Goal: Task Accomplishment & Management: Use online tool/utility

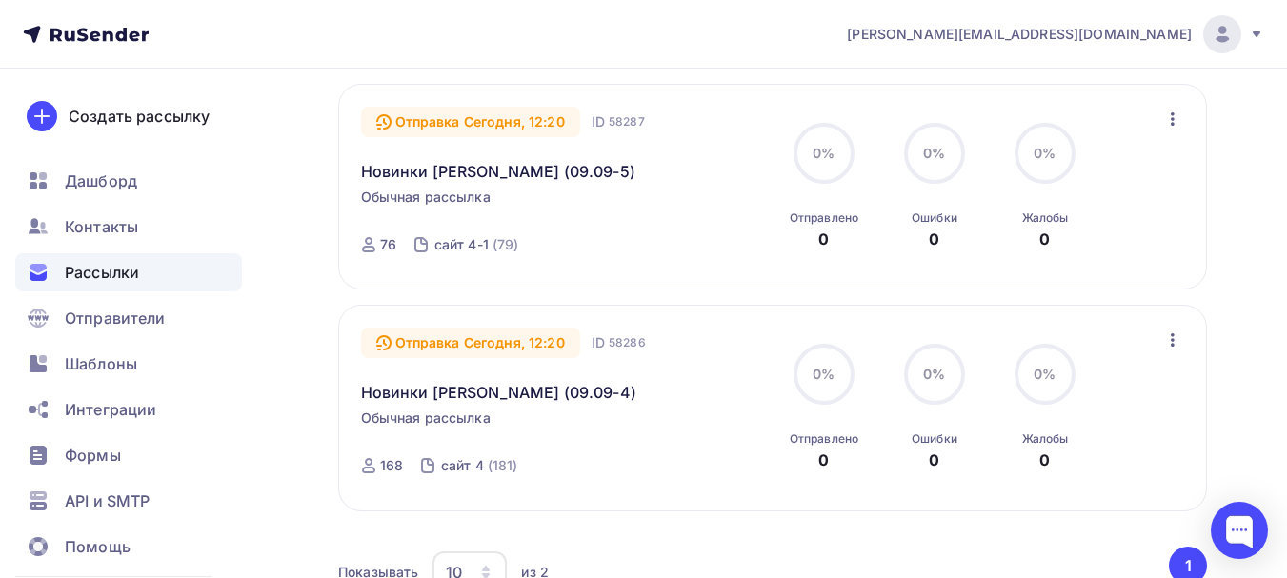
scroll to position [95, 0]
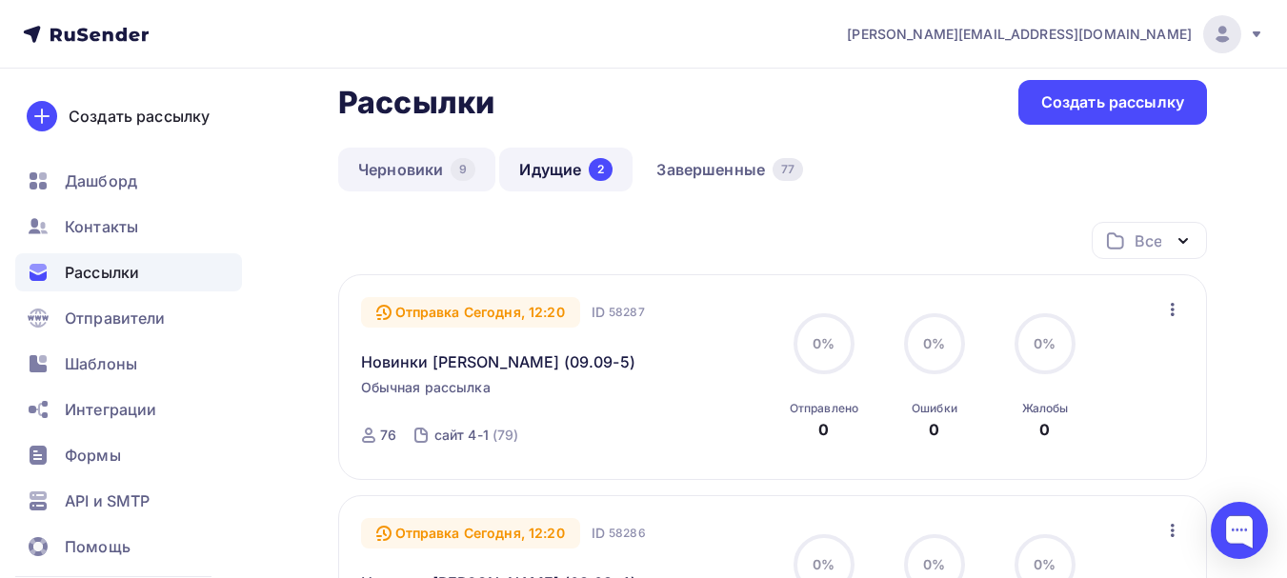
click at [390, 155] on link "Черновики 9" at bounding box center [416, 170] width 157 height 44
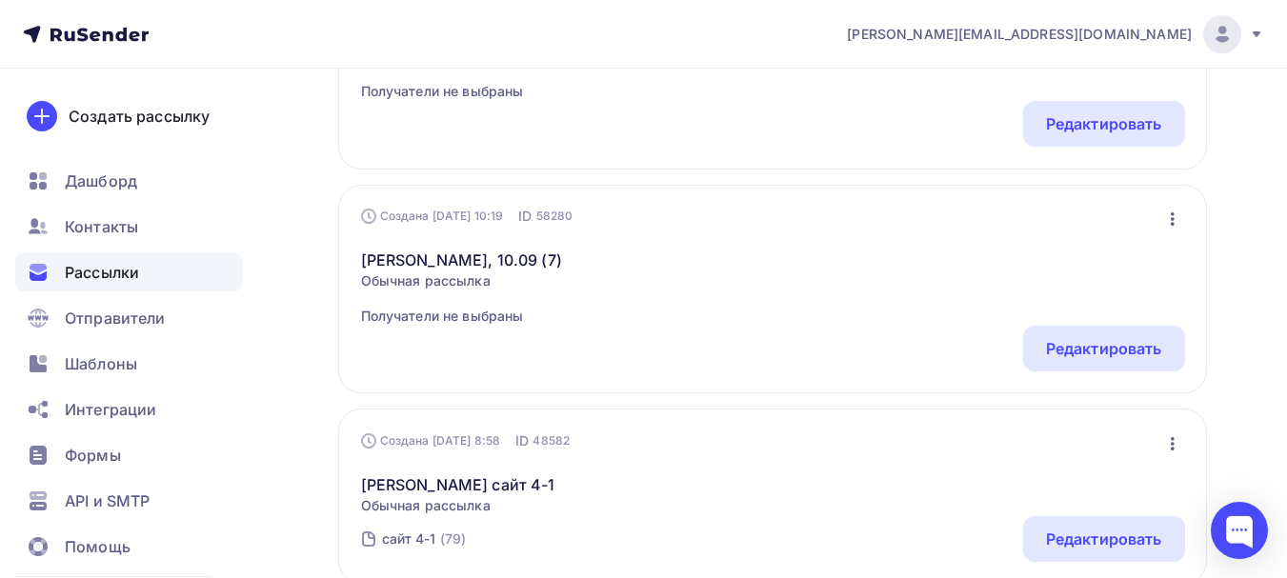
scroll to position [762, 0]
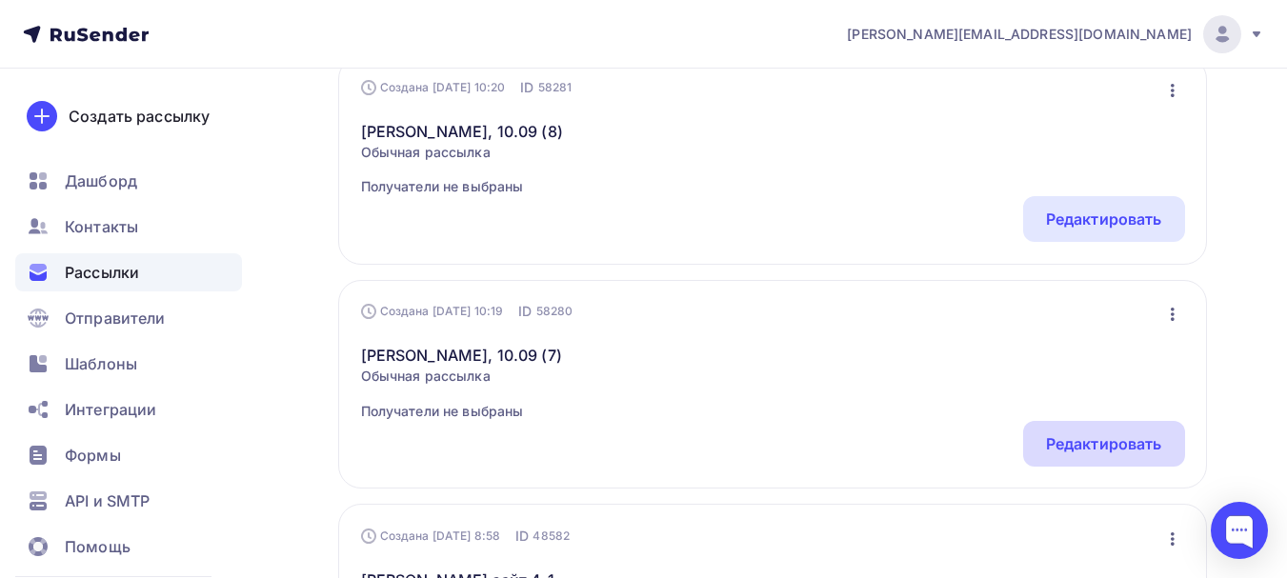
click at [1092, 439] on div "Редактировать" at bounding box center [1104, 443] width 116 height 23
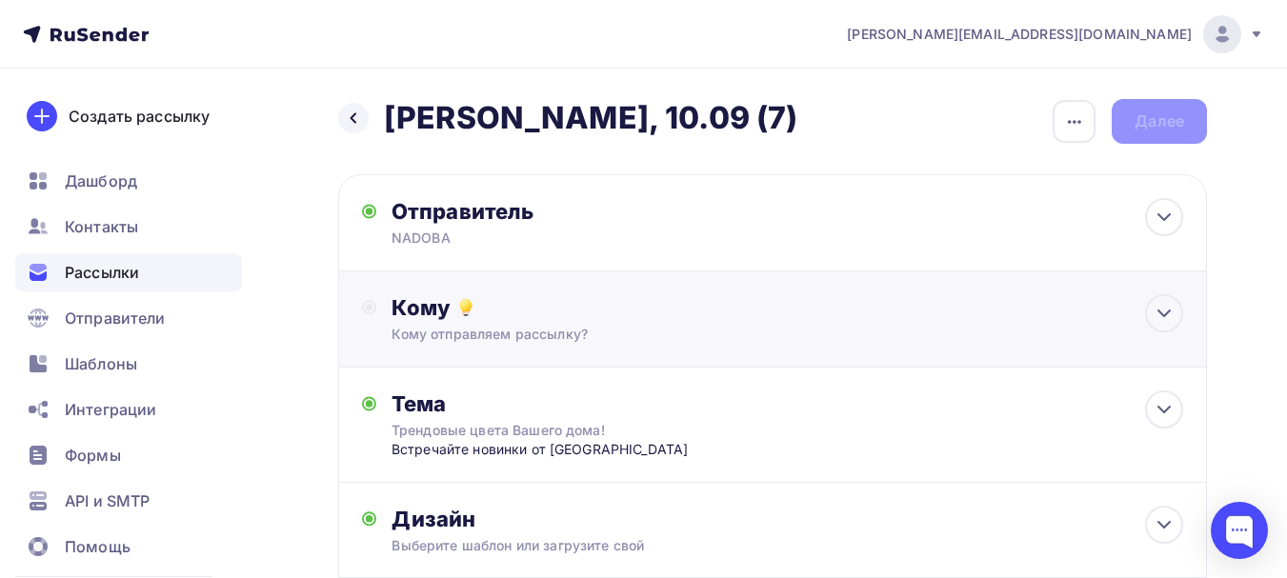
click at [530, 323] on div "Кому Кому отправляем рассылку? Списки получателей Выберите список Все списки id…" at bounding box center [788, 319] width 792 height 50
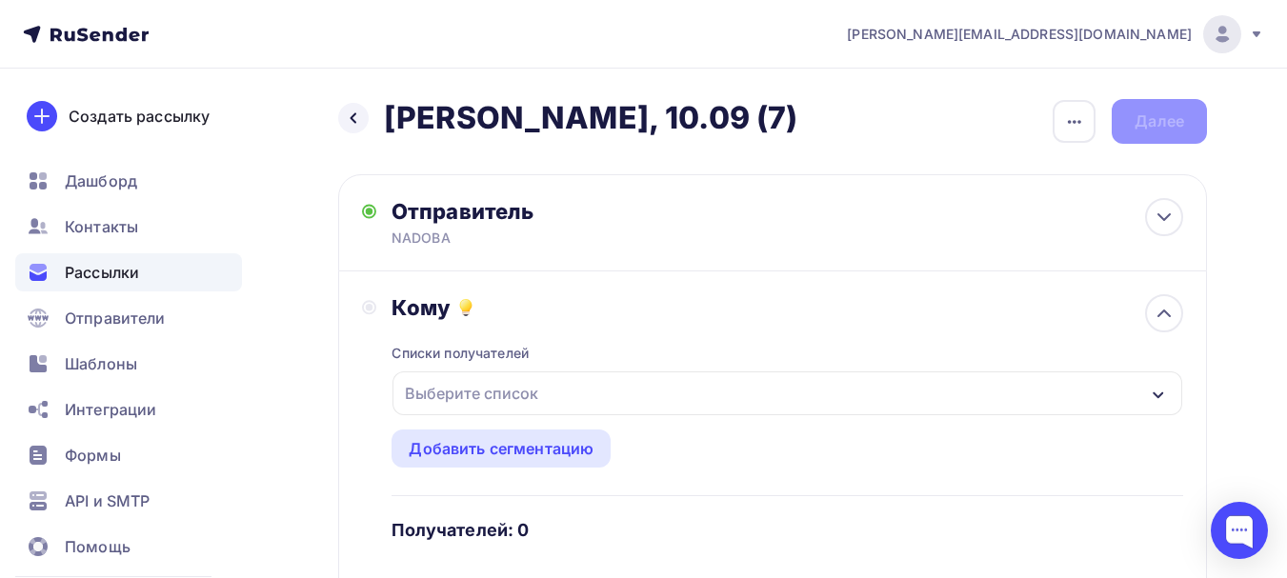
click at [513, 383] on div "Выберите список" at bounding box center [471, 393] width 149 height 34
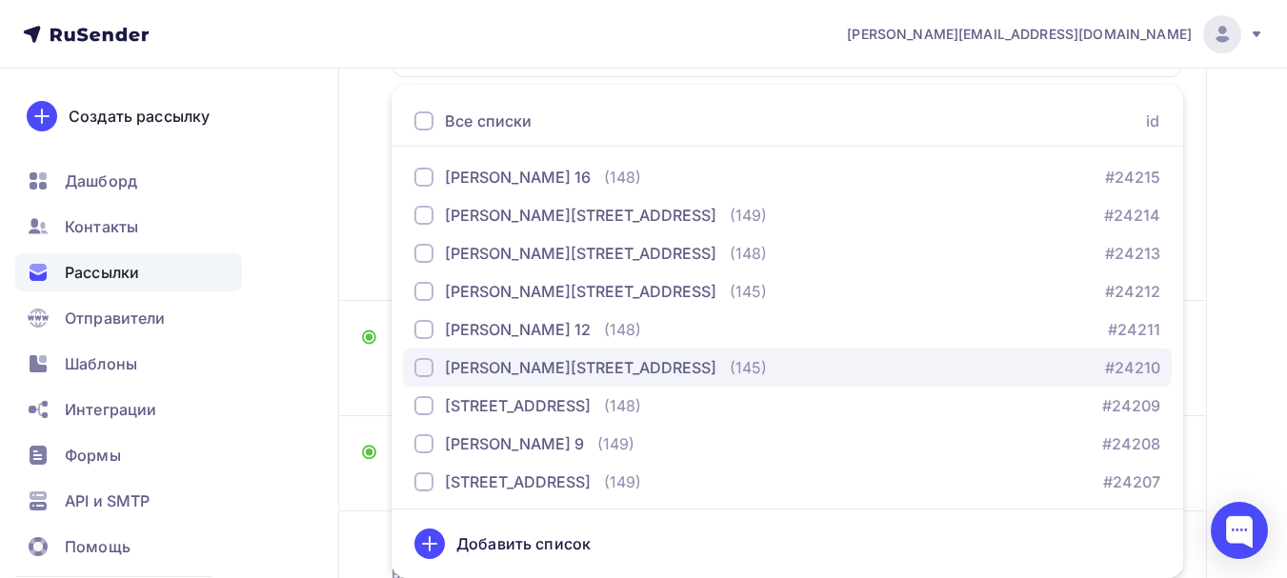
scroll to position [286, 0]
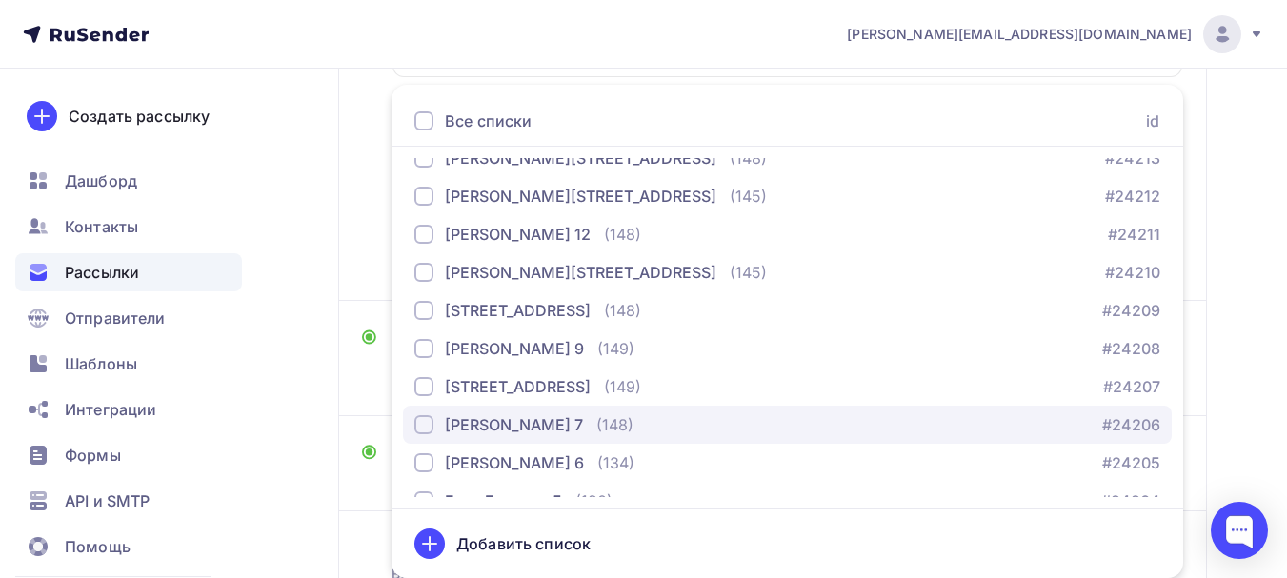
click at [550, 428] on div "База Леонова 7" at bounding box center [514, 424] width 138 height 23
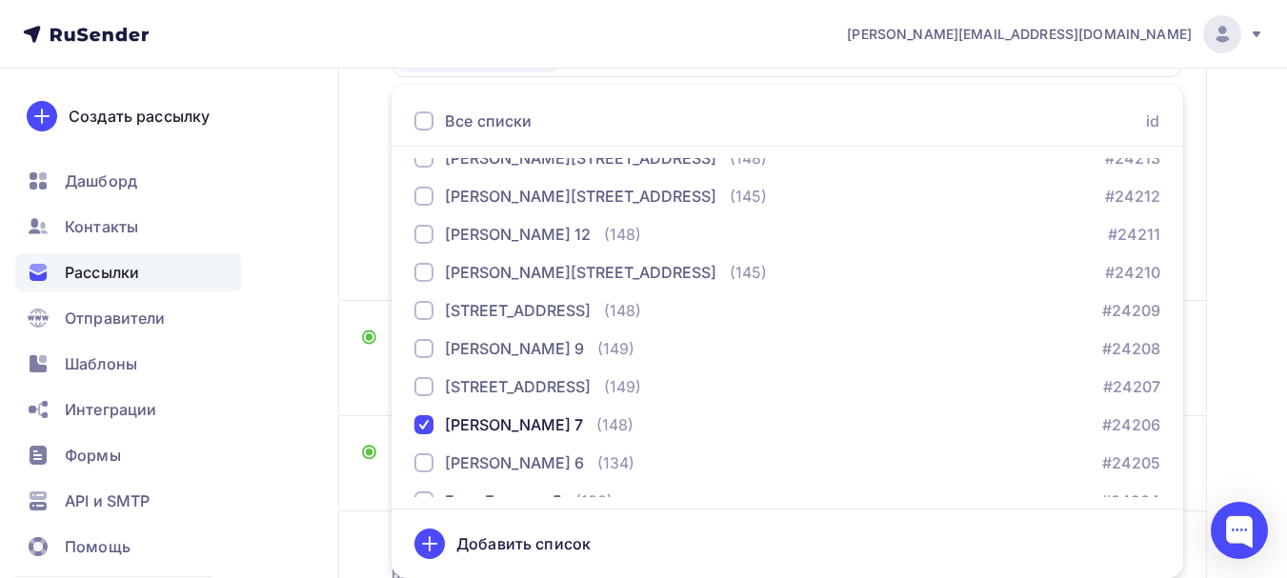
click at [319, 353] on div "Назад Naomi - БМЛ, 10.09 (7) Naomi - БМЛ, 10.09 (7) Закончить позже Переименова…" at bounding box center [643, 230] width 1287 height 1000
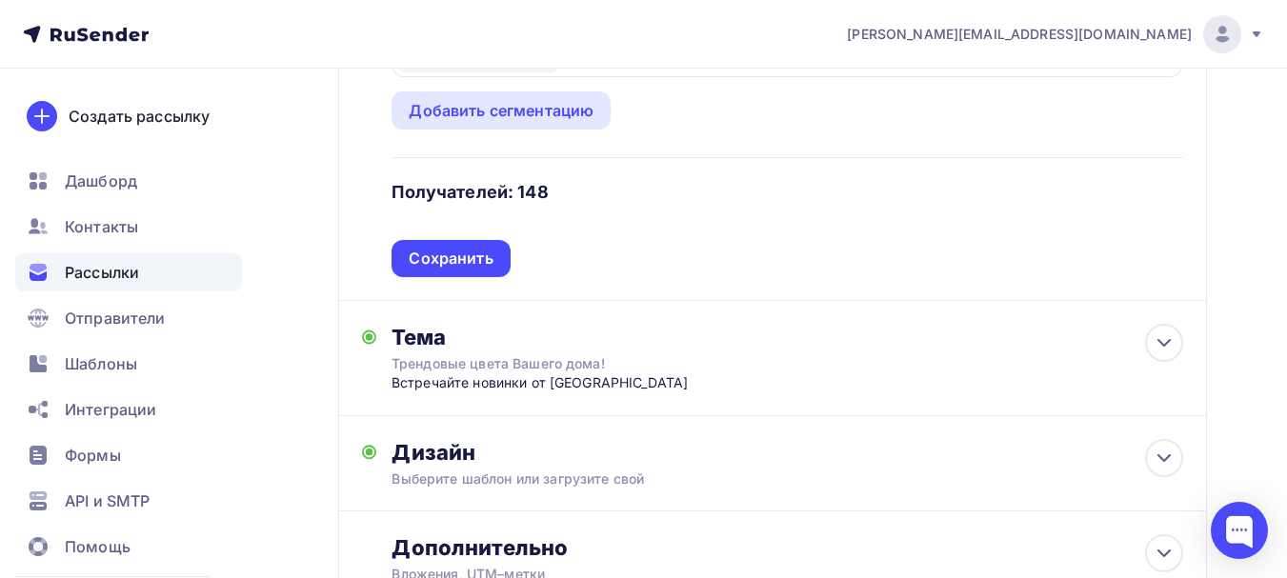
scroll to position [148, 0]
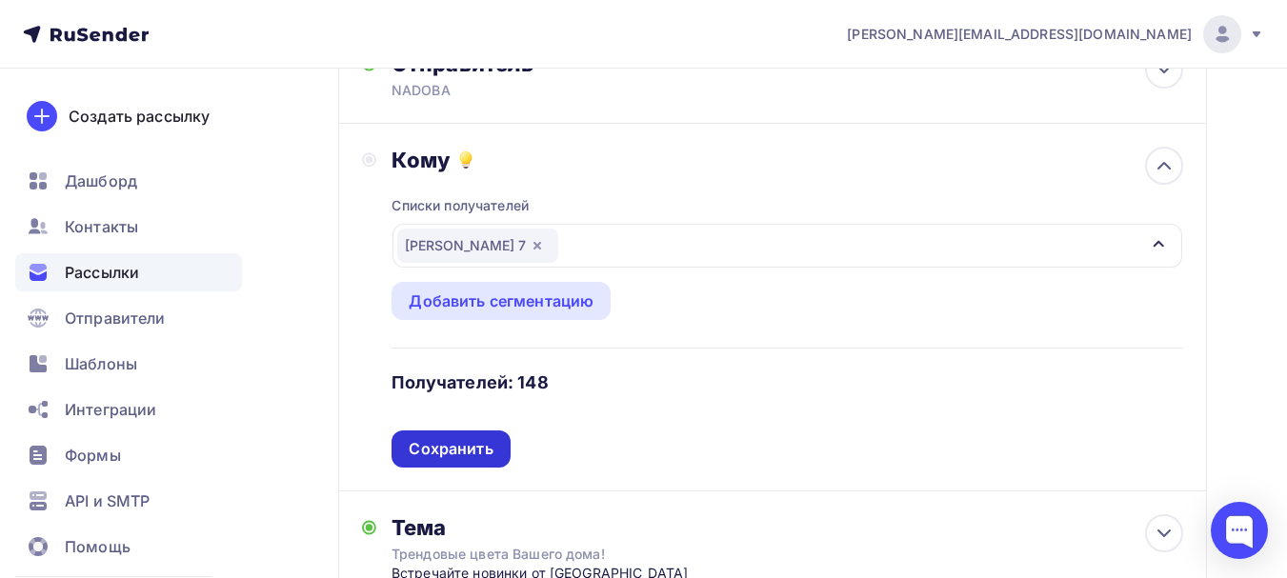
click at [453, 453] on div "Сохранить" at bounding box center [451, 449] width 84 height 22
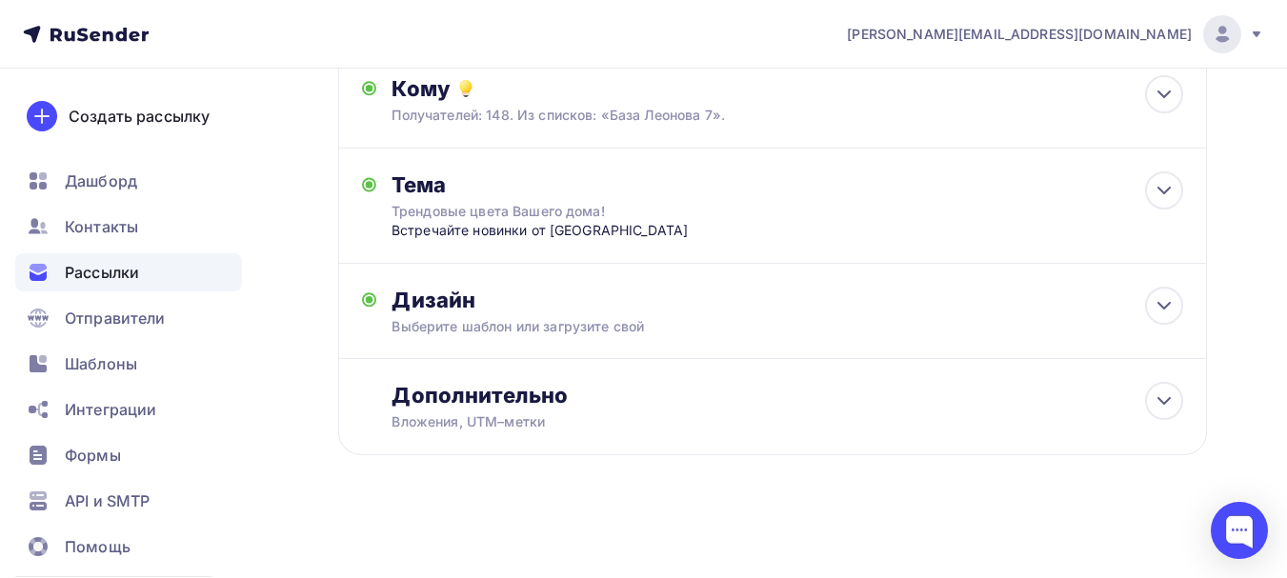
scroll to position [0, 0]
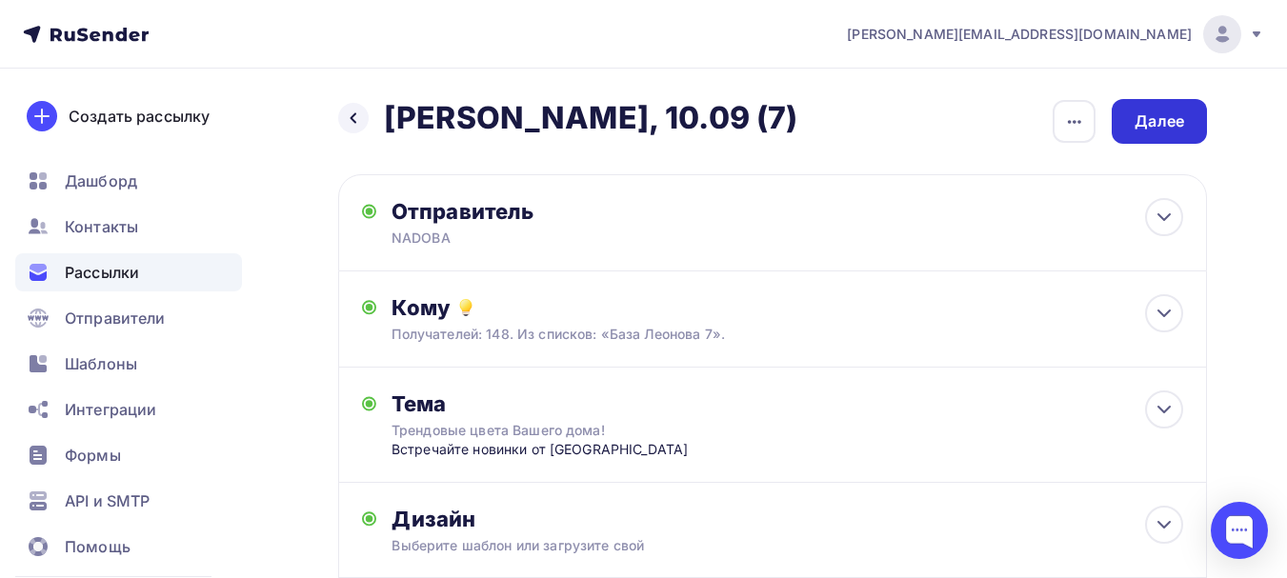
click at [1158, 115] on div "Далее" at bounding box center [1160, 122] width 50 height 22
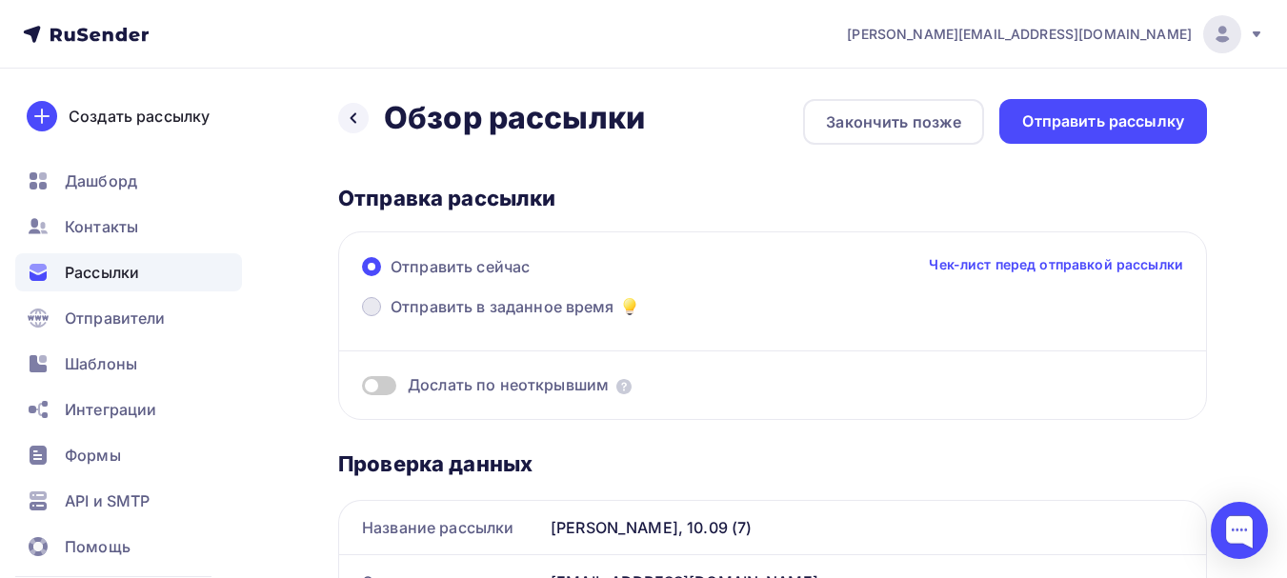
click at [513, 304] on span "Отправить в заданное время" at bounding box center [503, 306] width 224 height 23
click at [391, 318] on input "Отправить в заданное время" at bounding box center [391, 318] width 0 height 0
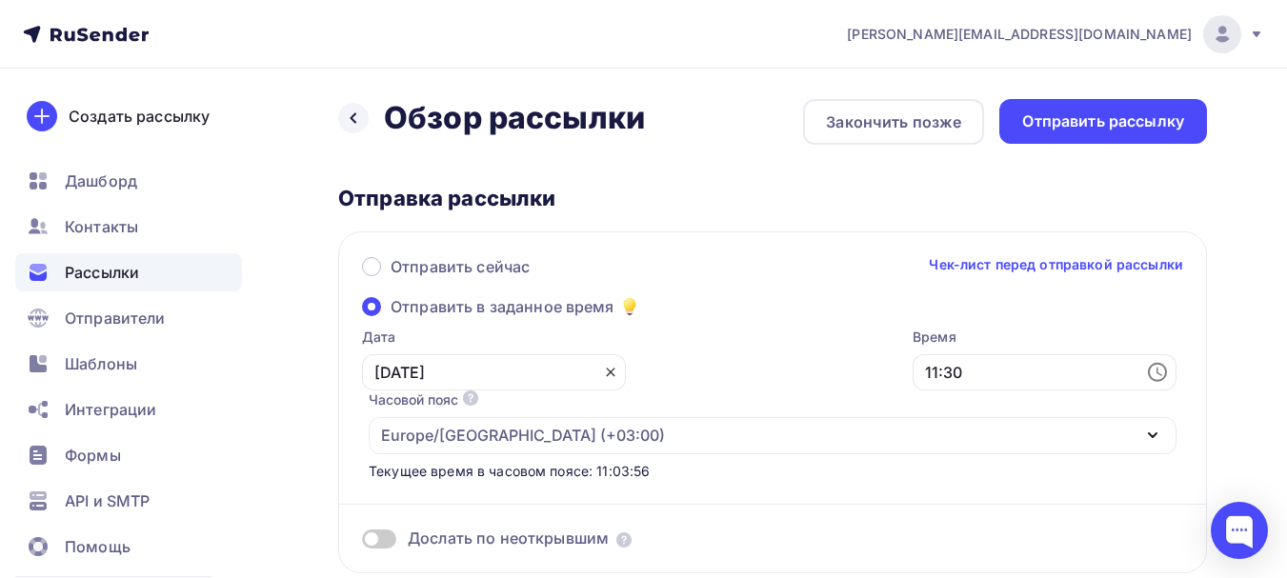
click at [603, 365] on icon at bounding box center [610, 372] width 15 height 15
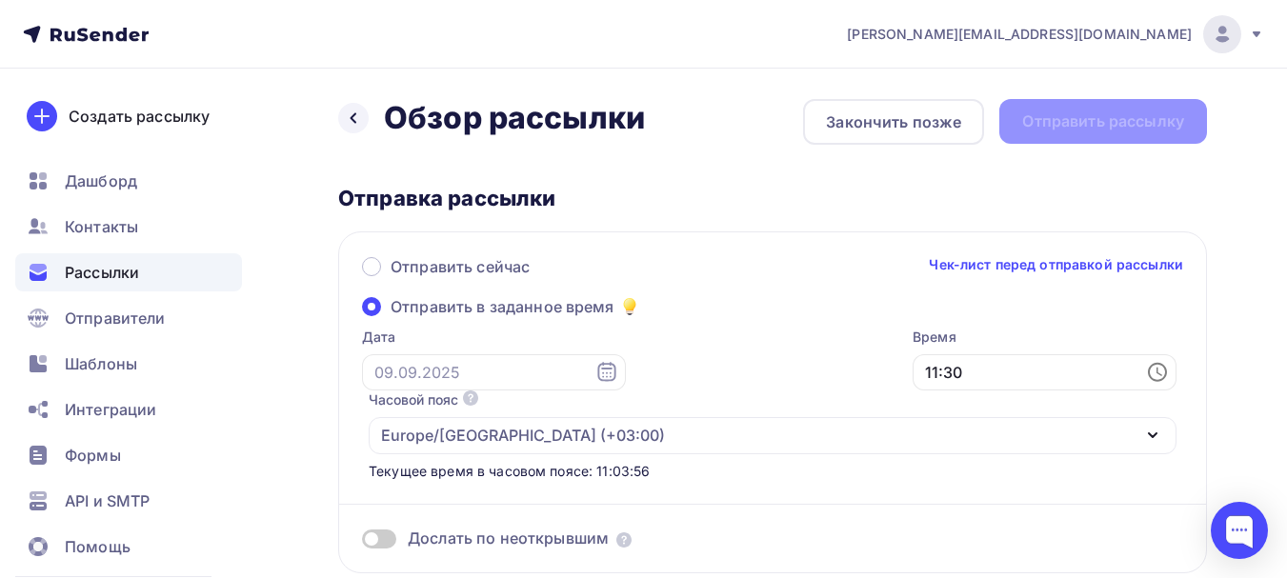
click at [595, 370] on icon at bounding box center [606, 372] width 23 height 23
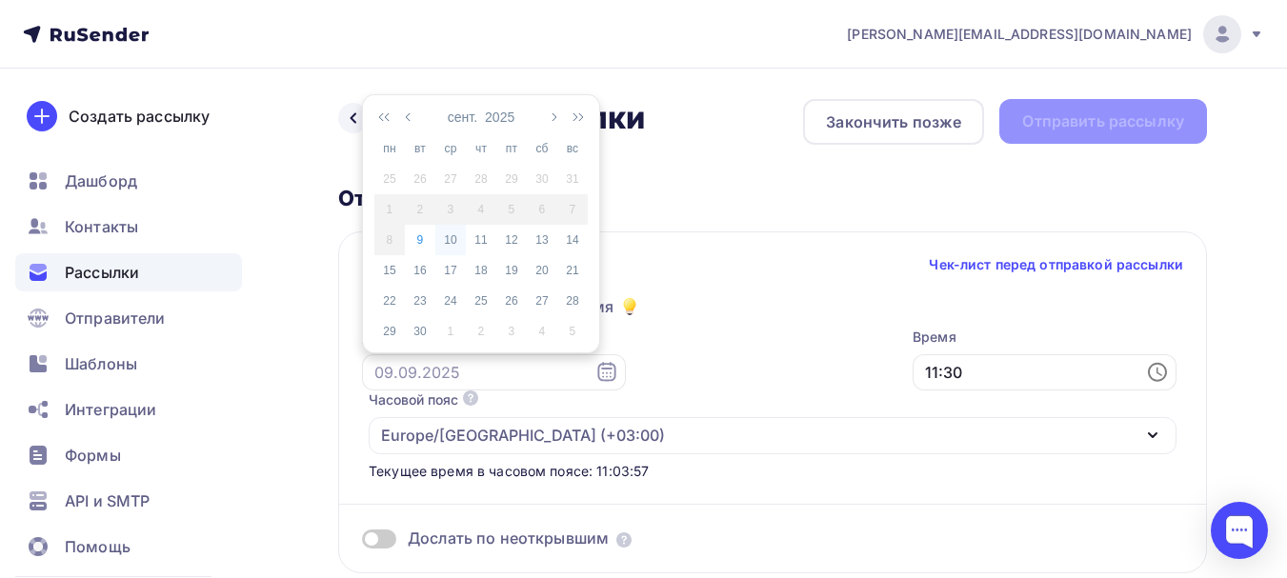
click at [451, 235] on div "10" at bounding box center [450, 239] width 30 height 17
type input "10.09.2025"
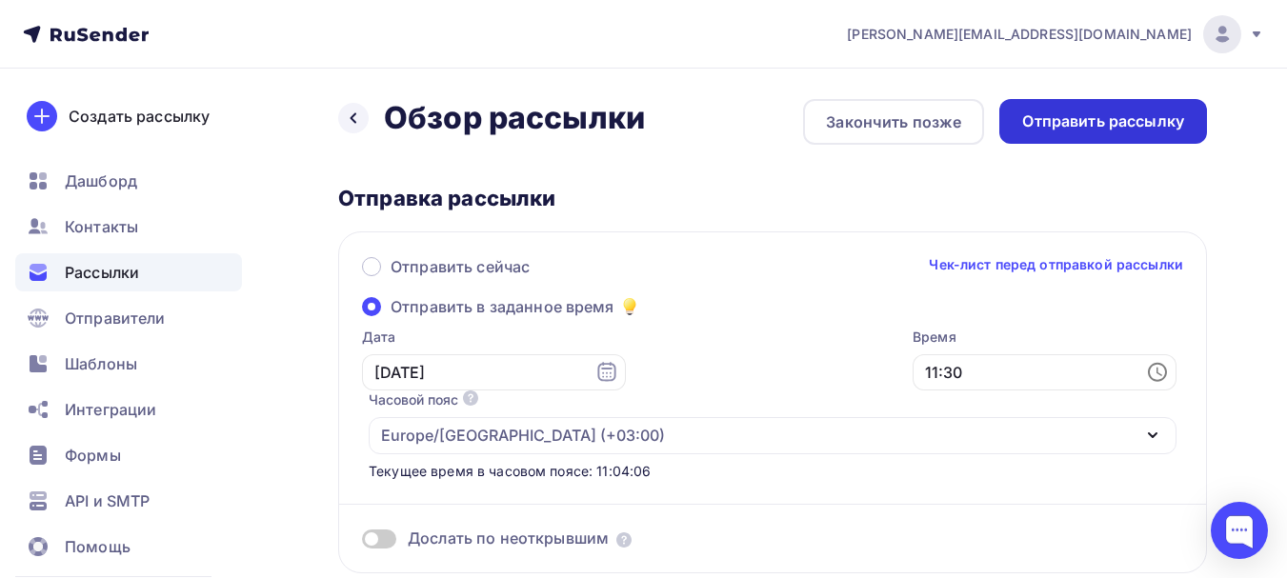
click at [1083, 124] on div "Отправить рассылку" at bounding box center [1103, 122] width 162 height 22
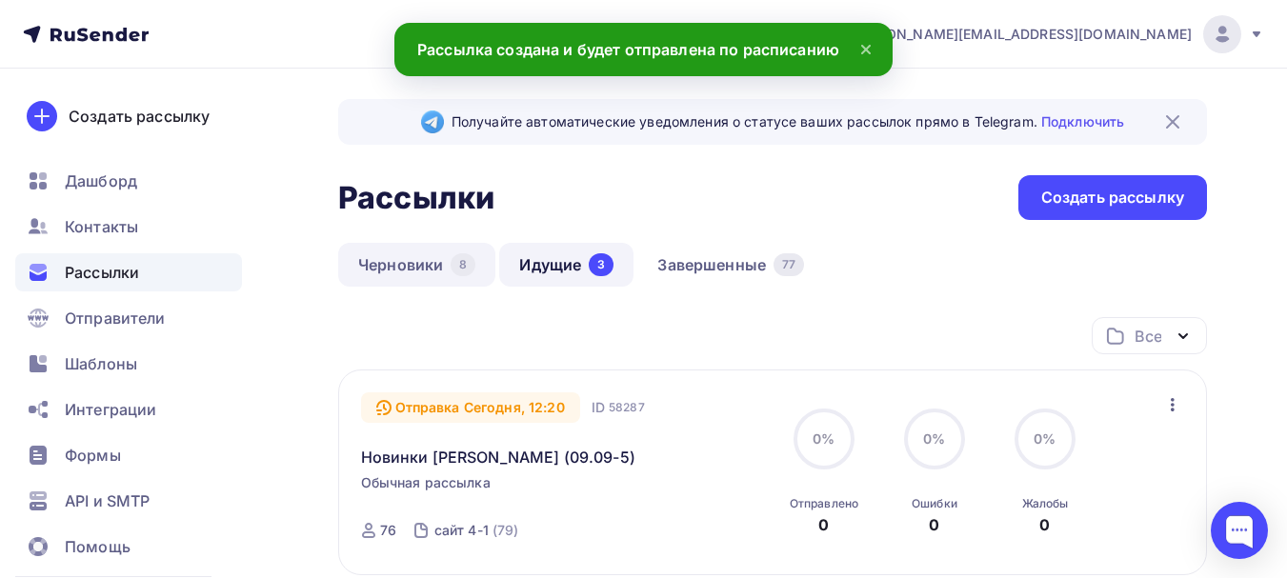
click at [388, 254] on link "Черновики 8" at bounding box center [416, 265] width 157 height 44
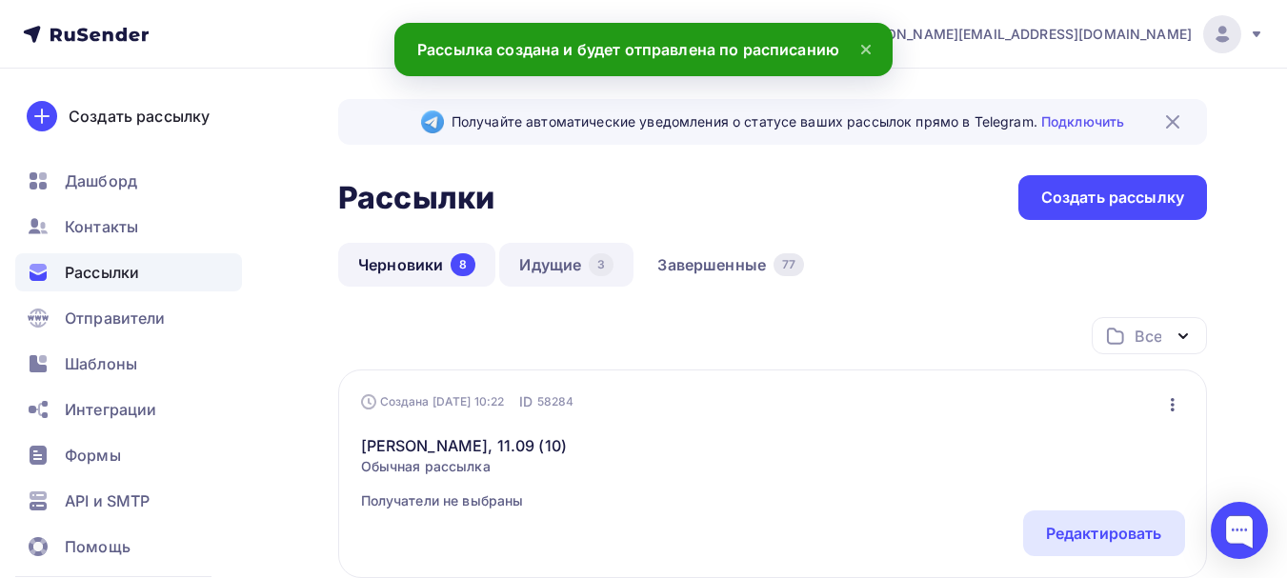
click at [531, 258] on link "Идущие 3" at bounding box center [566, 265] width 134 height 44
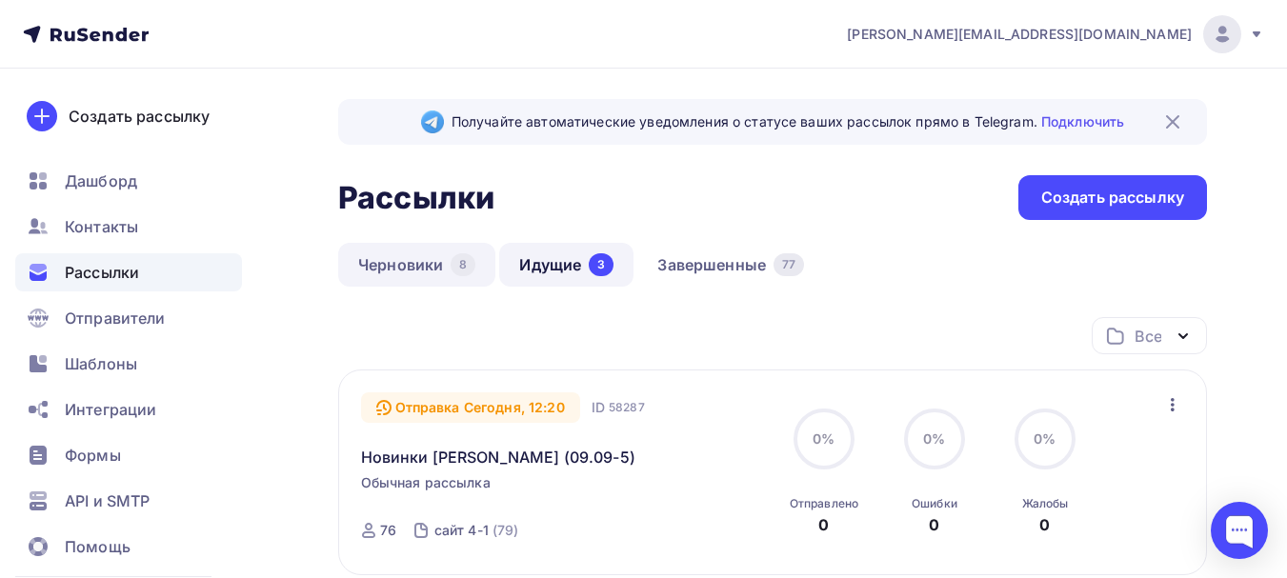
click at [378, 257] on link "Черновики 8" at bounding box center [416, 265] width 157 height 44
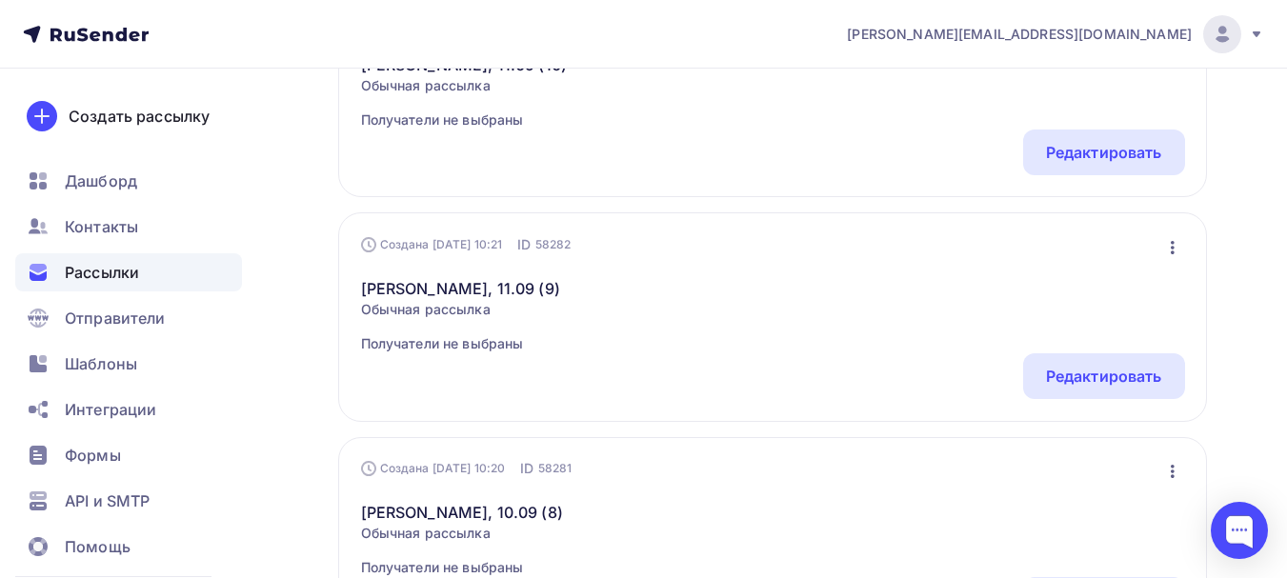
scroll to position [667, 0]
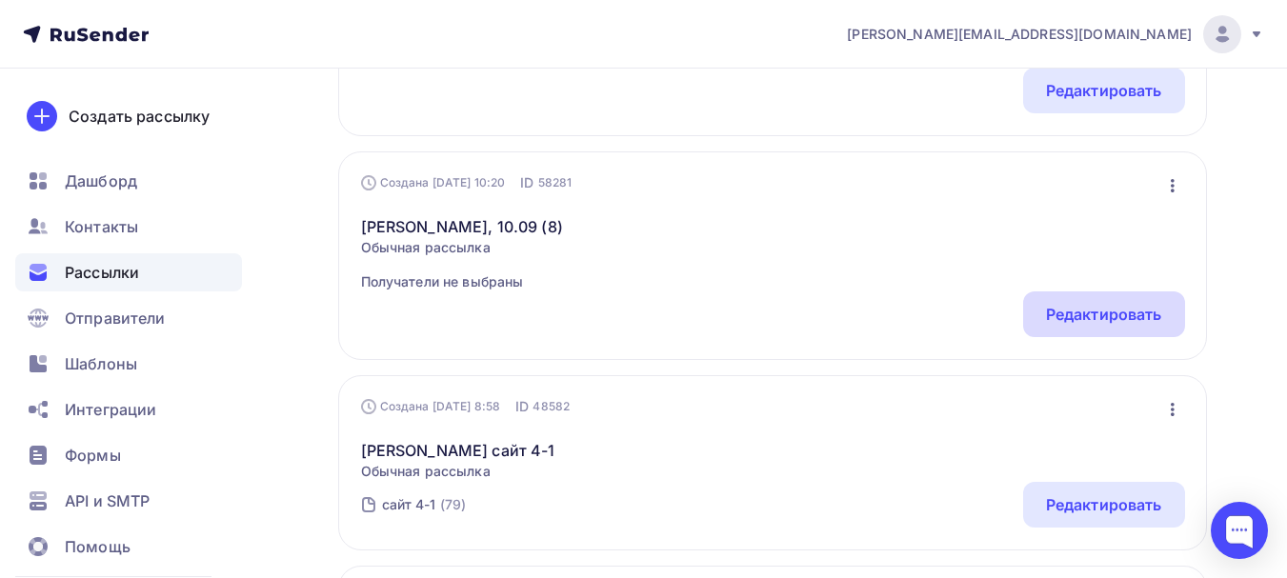
click at [1093, 306] on div "Редактировать" at bounding box center [1104, 314] width 116 height 23
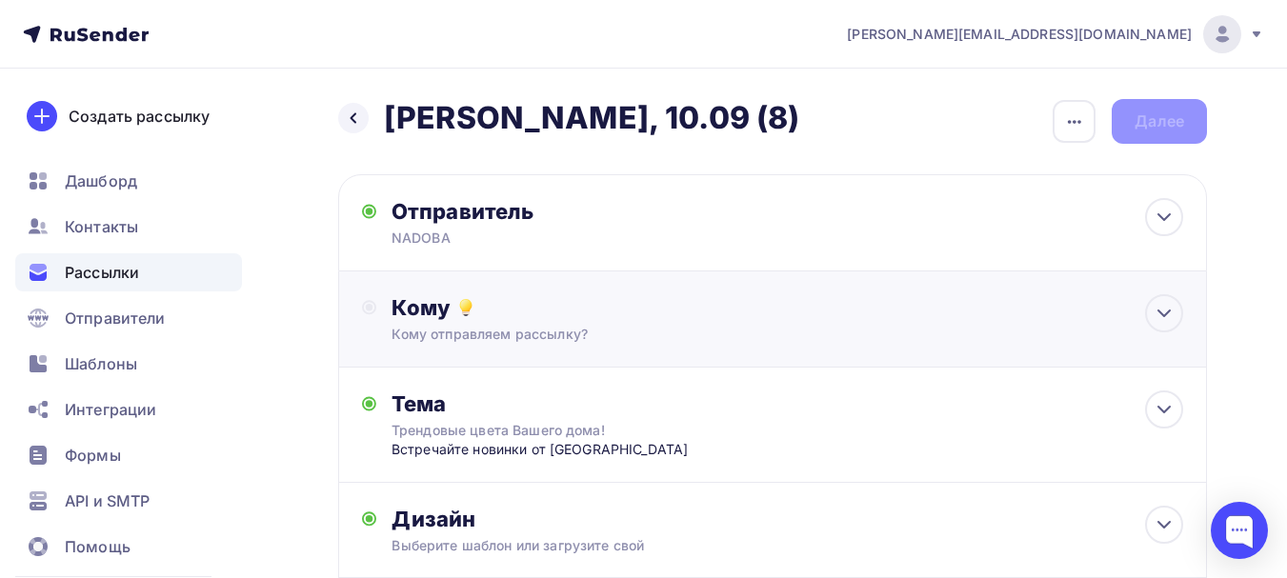
click at [621, 308] on div "Кому" at bounding box center [788, 307] width 792 height 27
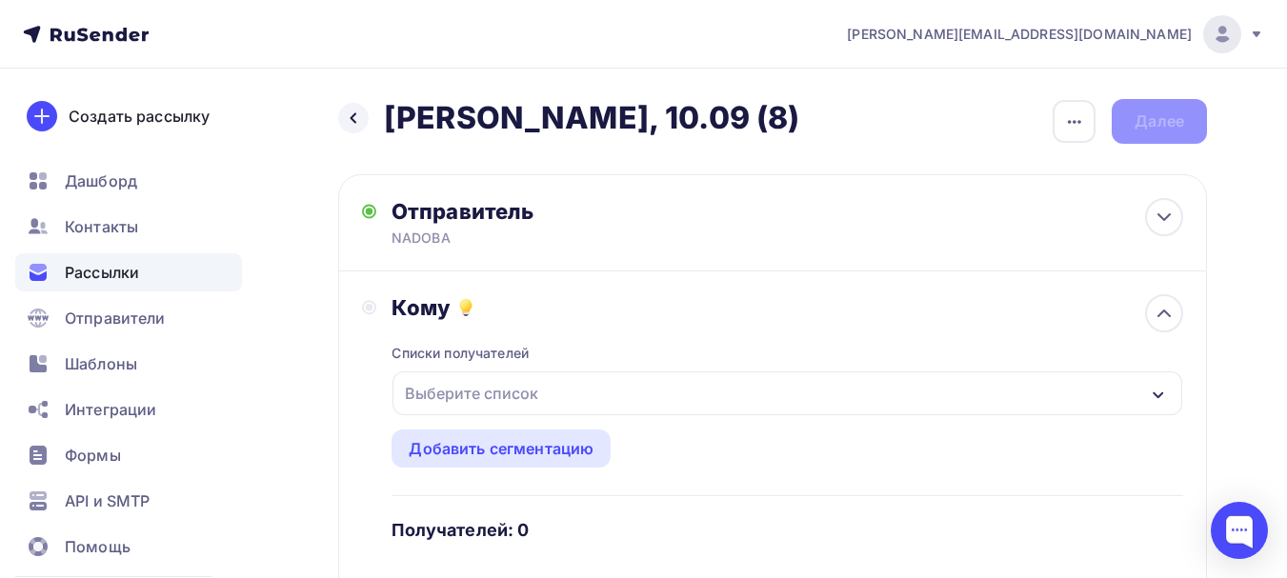
click at [589, 387] on div "Выберите список" at bounding box center [787, 394] width 790 height 44
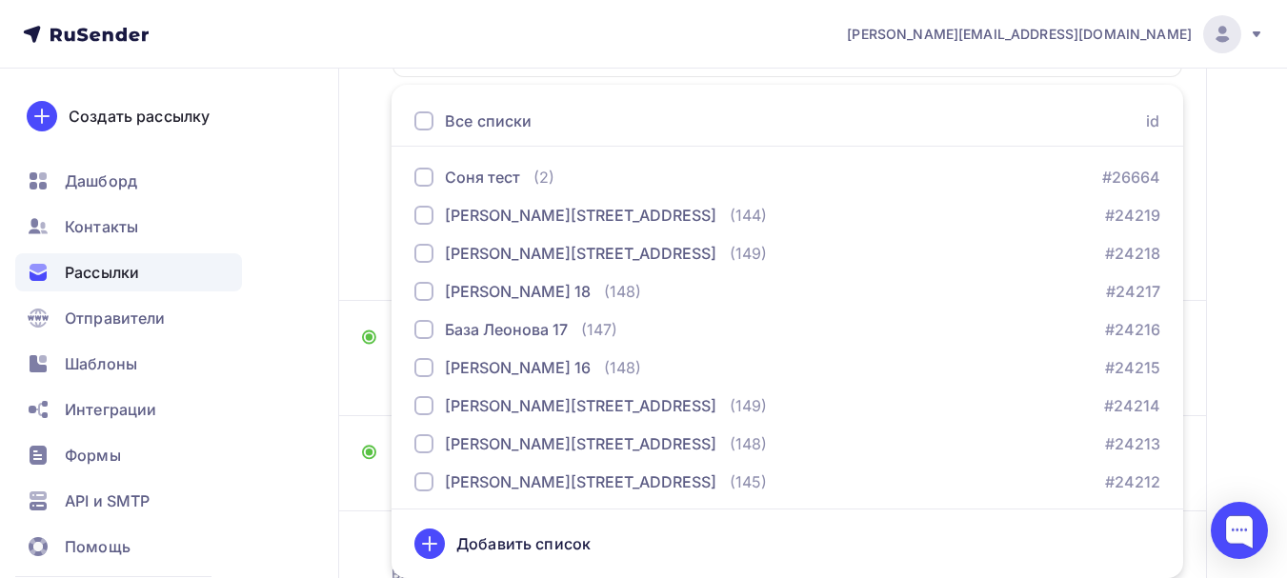
scroll to position [191, 0]
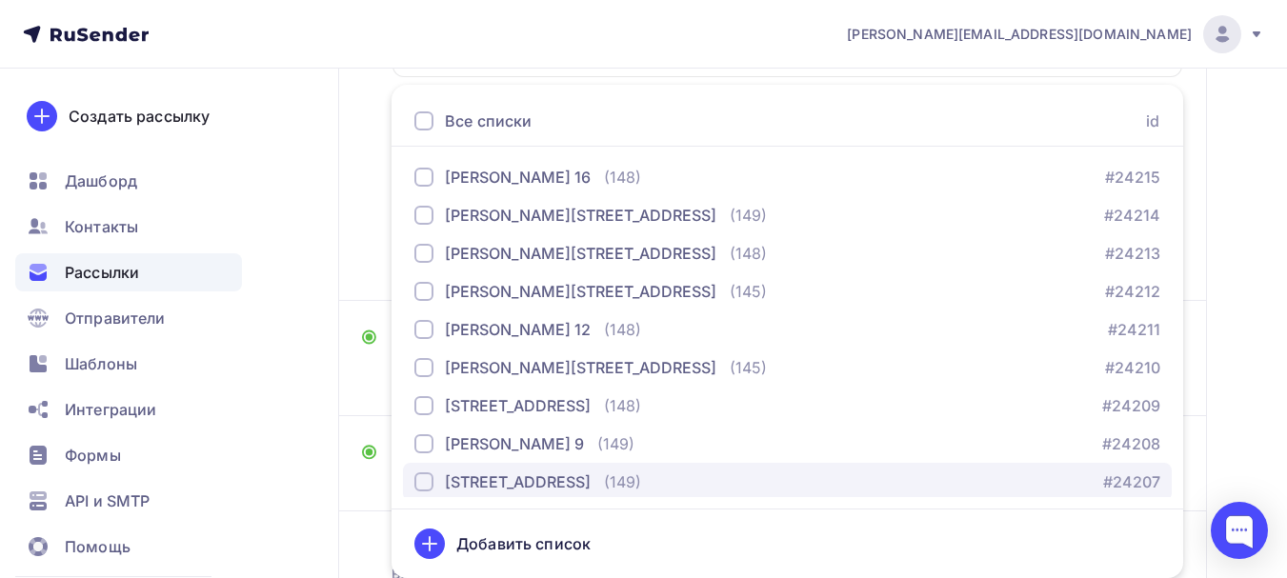
click at [566, 483] on div "База Леонова 8 (149)" at bounding box center [527, 482] width 227 height 23
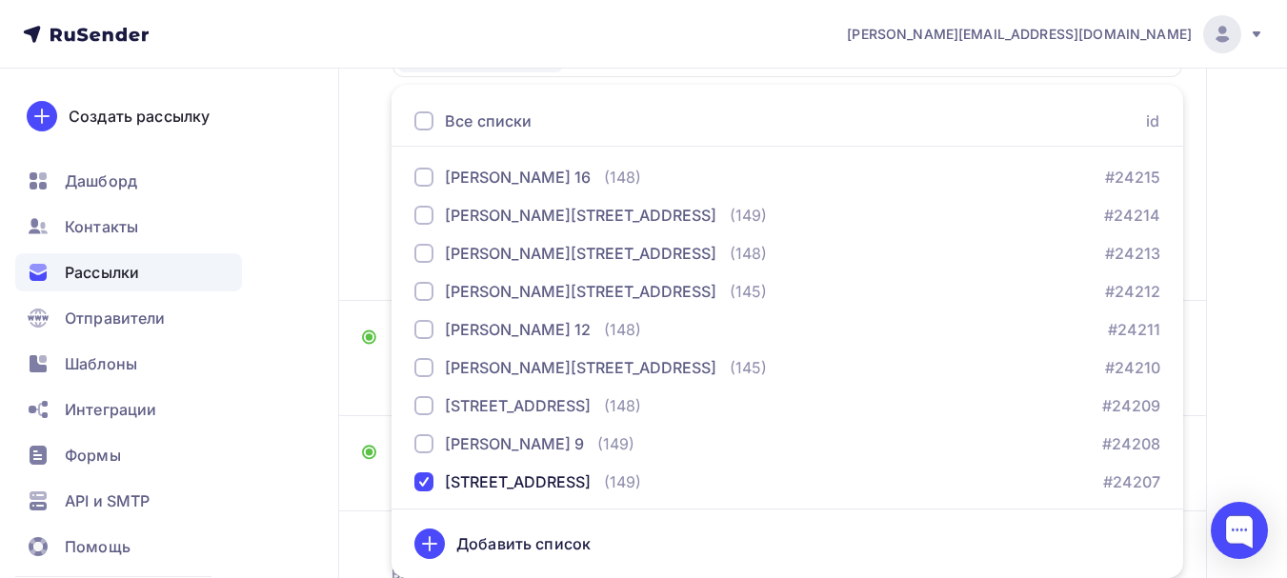
click at [293, 347] on div "Назад Naomi - БМЛ, 10.09 (8) Naomi - БМЛ, 10.09 (8) Закончить позже Переименова…" at bounding box center [643, 230] width 1287 height 1000
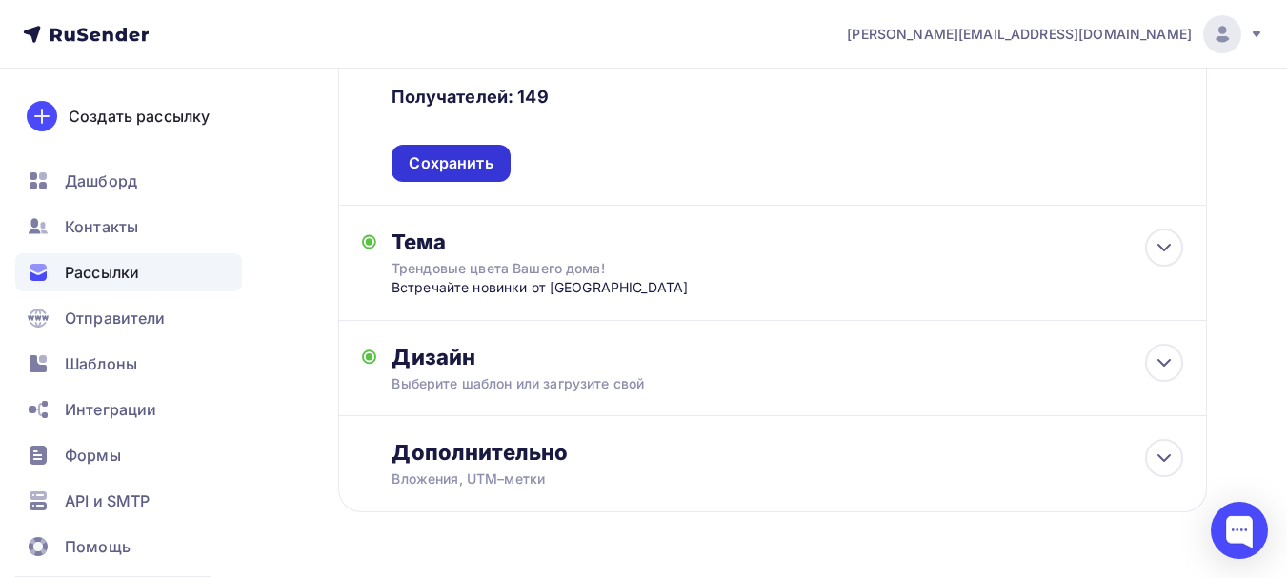
click at [449, 176] on div "Сохранить" at bounding box center [451, 163] width 118 height 37
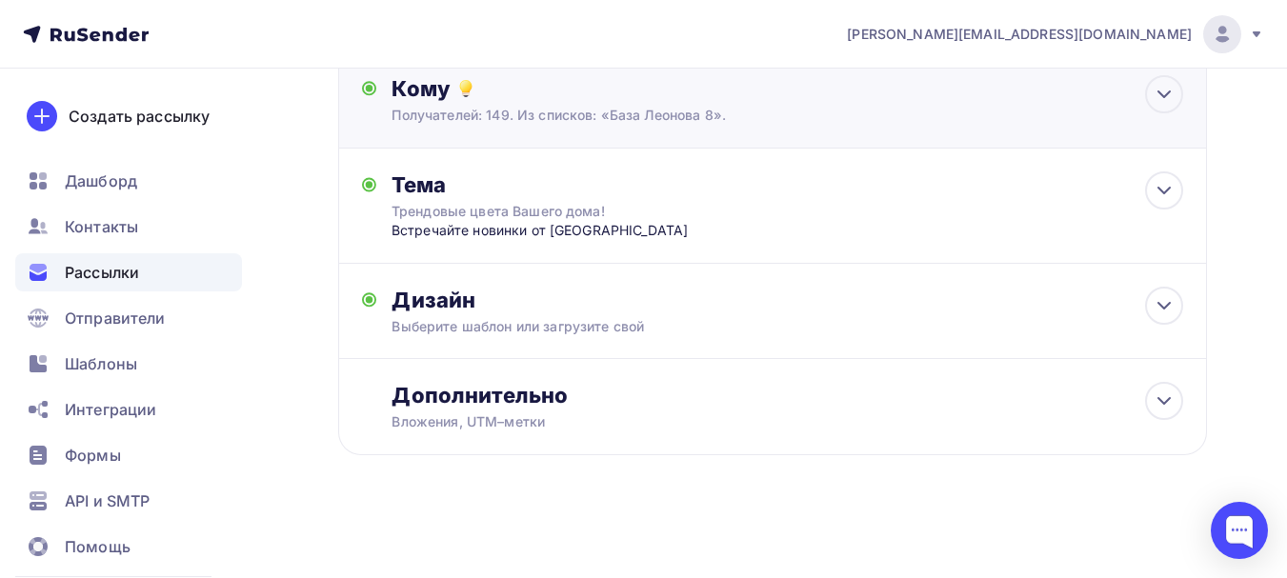
scroll to position [0, 0]
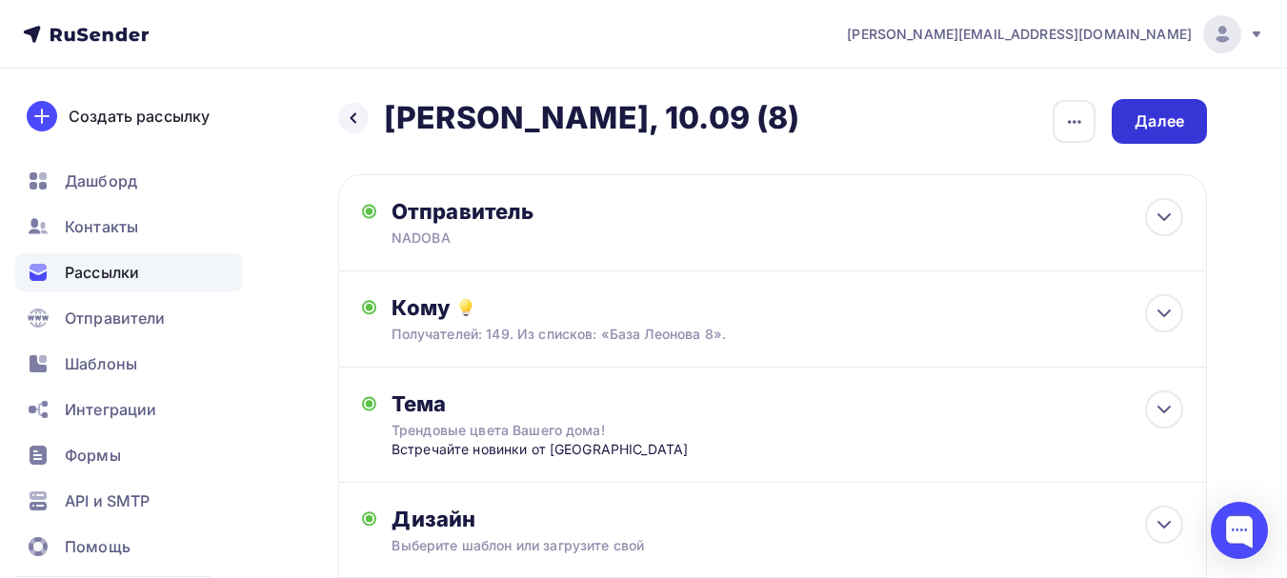
click at [1181, 125] on div "Далее" at bounding box center [1160, 122] width 50 height 22
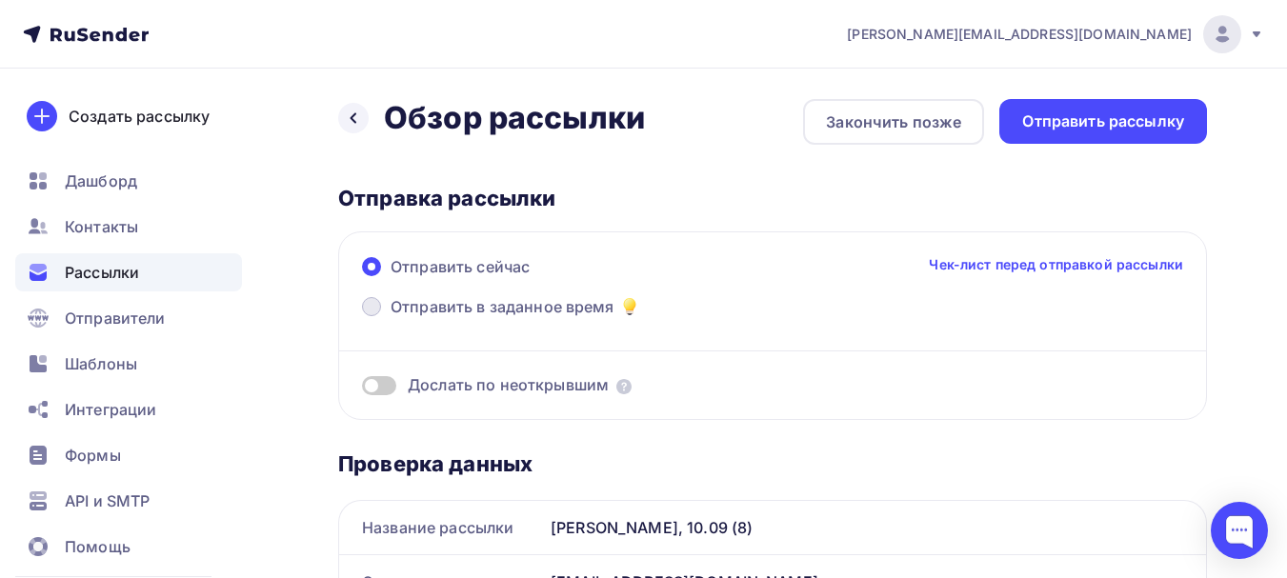
click at [568, 307] on span "Отправить в заданное время" at bounding box center [503, 306] width 224 height 23
click at [391, 318] on input "Отправить в заданное время" at bounding box center [391, 318] width 0 height 0
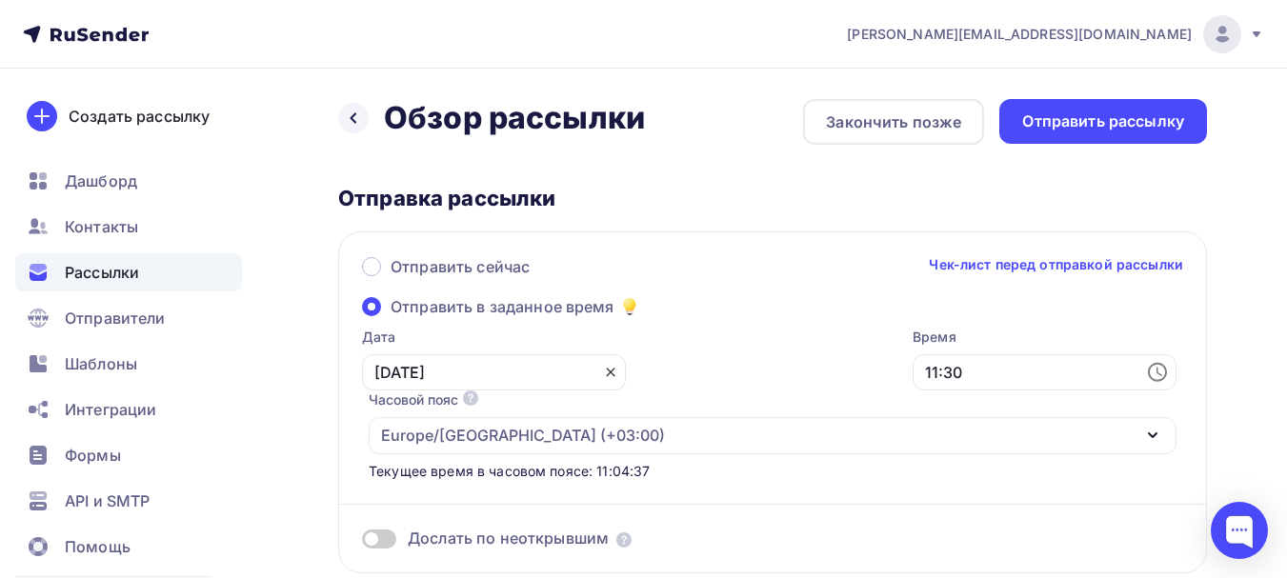
click at [603, 378] on icon at bounding box center [610, 372] width 15 height 15
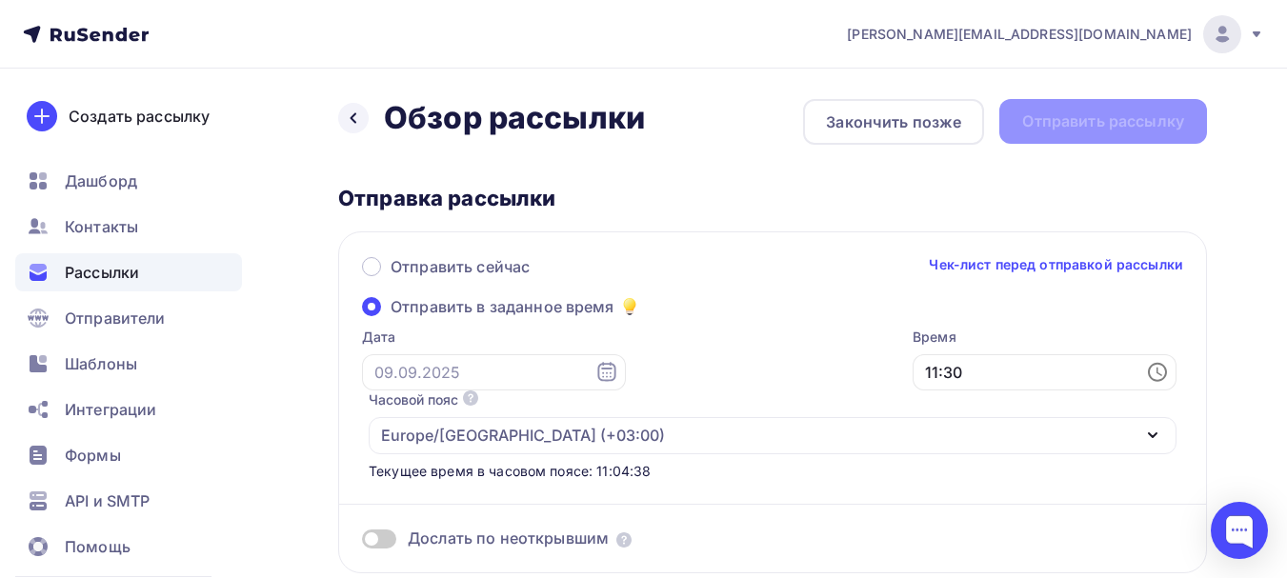
click at [595, 367] on icon at bounding box center [606, 372] width 23 height 23
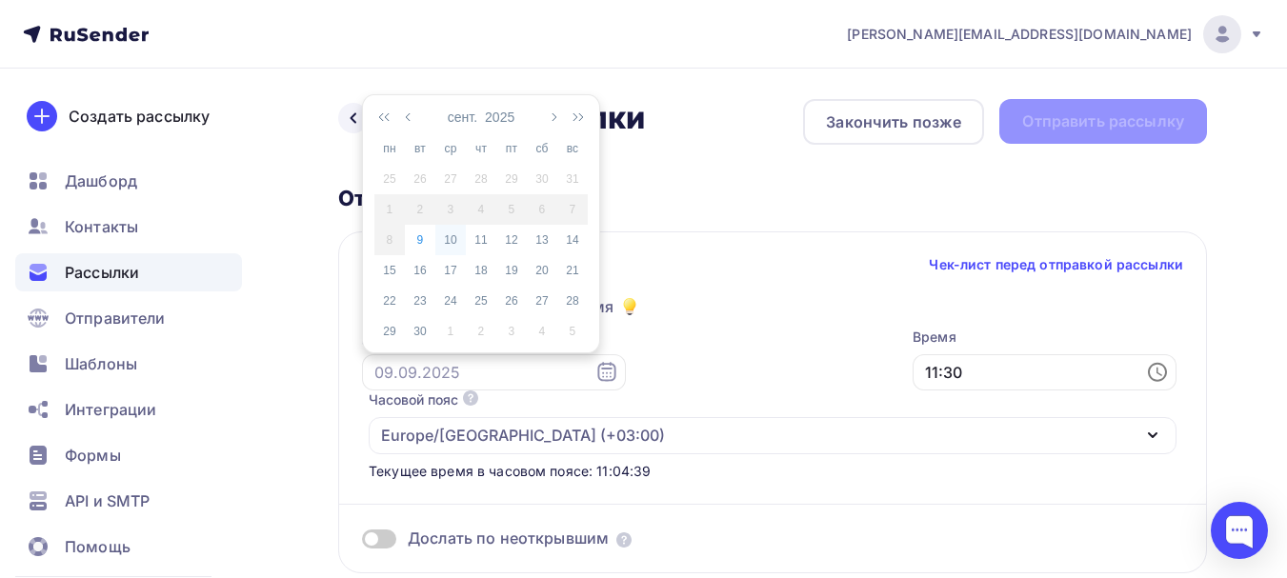
click at [455, 238] on div "10" at bounding box center [450, 239] width 30 height 17
type input "10.09.2025"
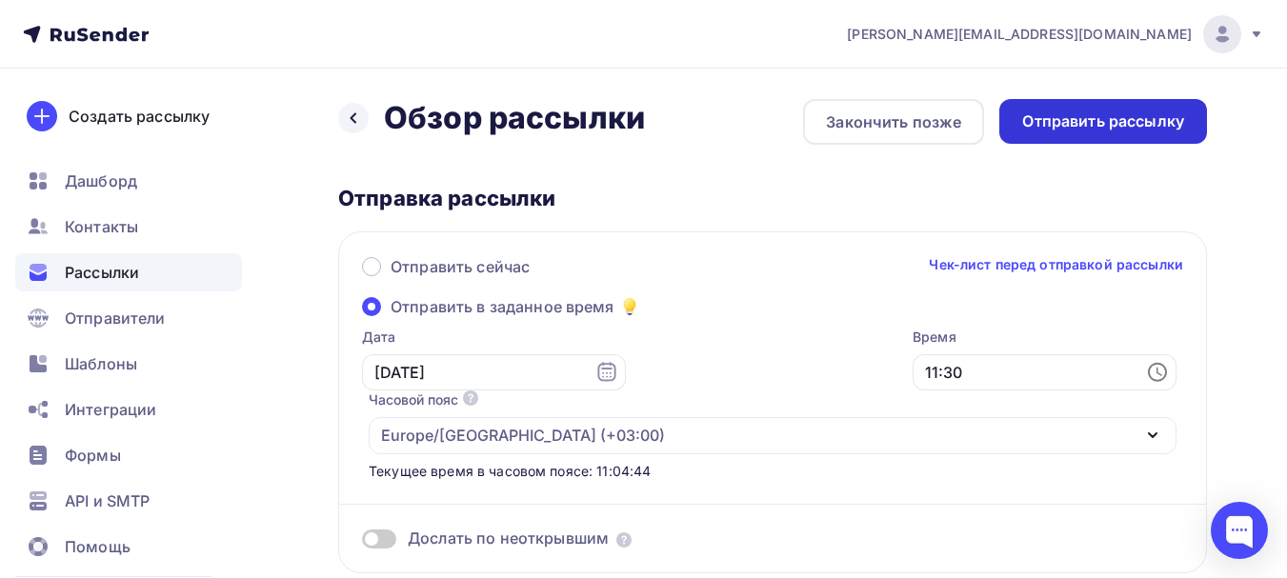
click at [1123, 129] on div "Отправить рассылку" at bounding box center [1103, 122] width 162 height 22
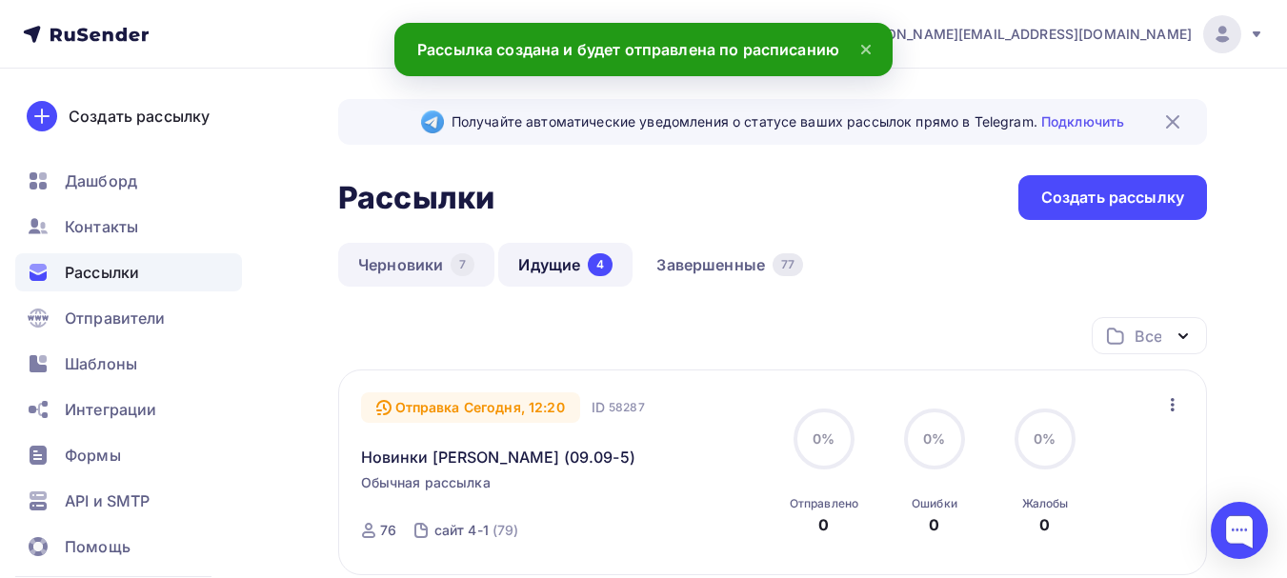
click at [392, 266] on link "Черновики 7" at bounding box center [416, 265] width 156 height 44
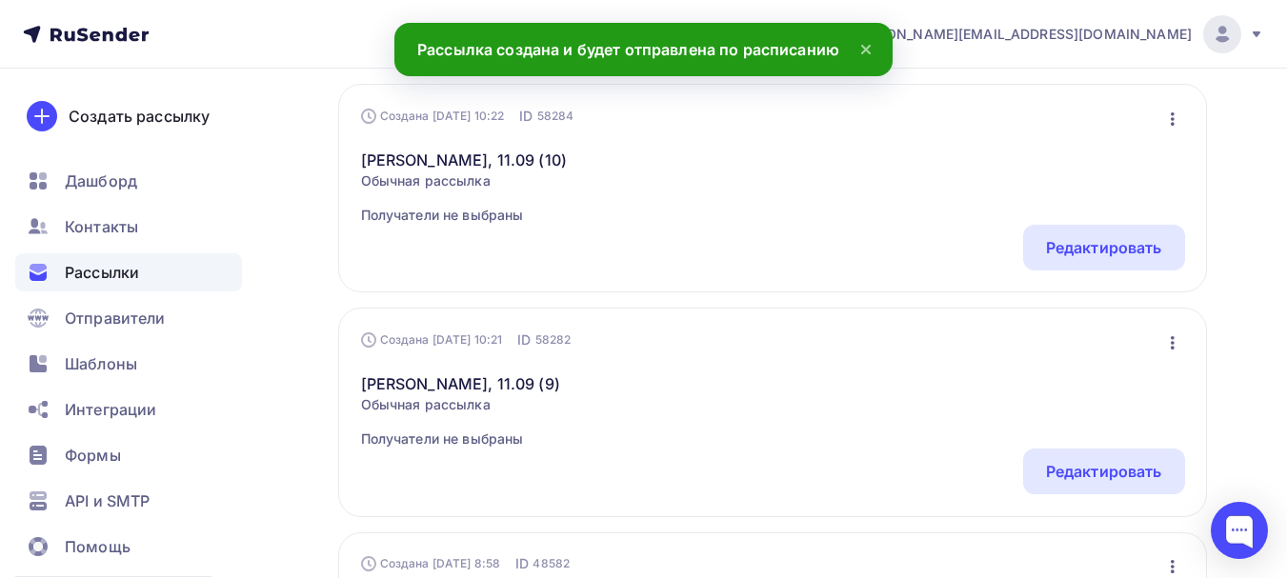
scroll to position [381, 0]
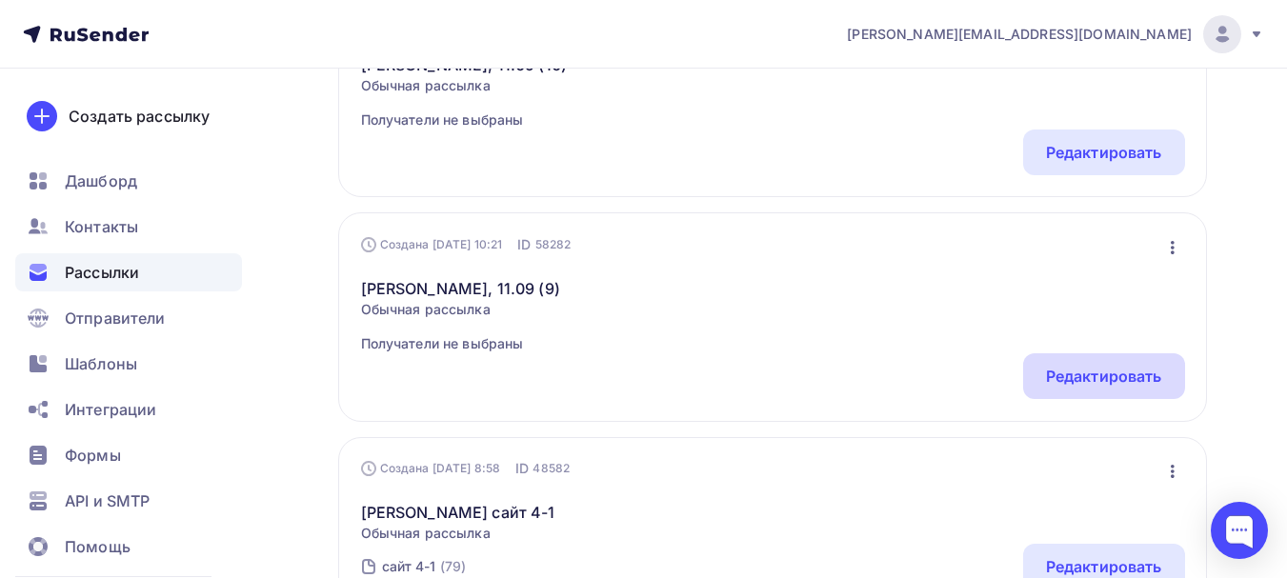
click at [1068, 360] on div "Редактировать" at bounding box center [1104, 376] width 162 height 46
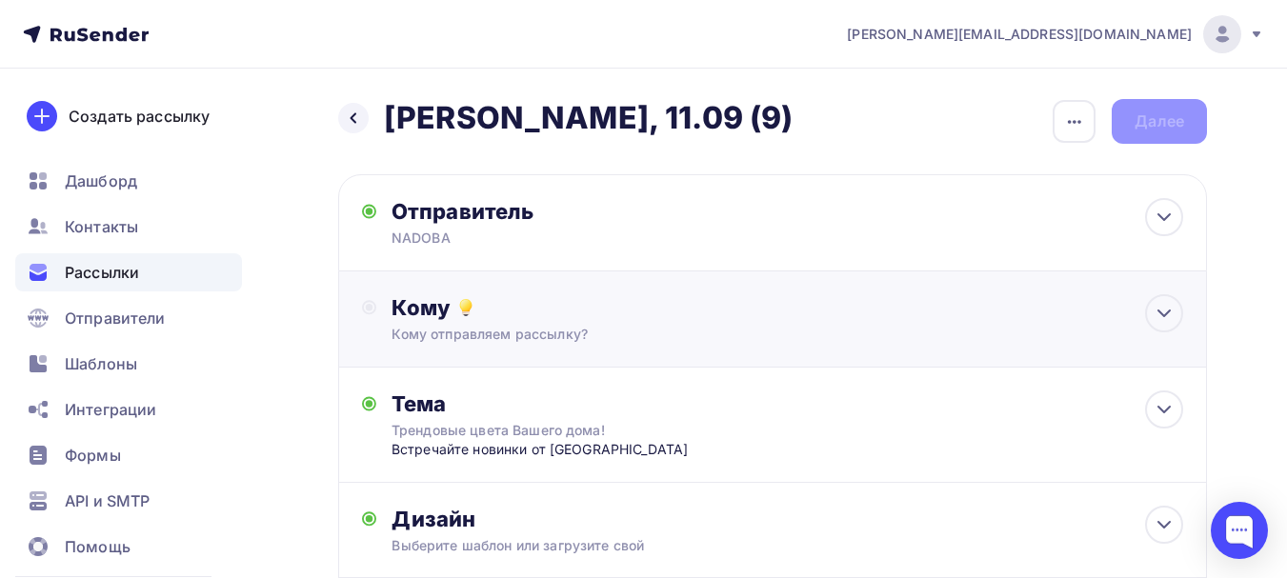
click at [797, 336] on div "Кому отправляем рассылку?" at bounding box center [748, 334] width 713 height 19
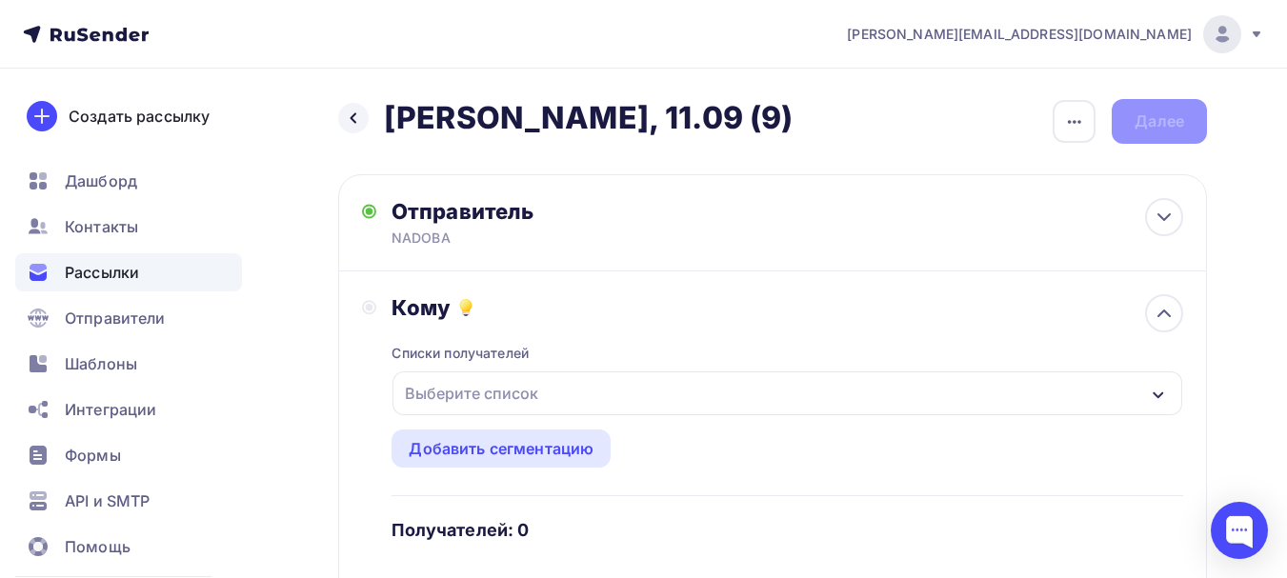
click at [533, 395] on div "Выберите список" at bounding box center [471, 393] width 149 height 34
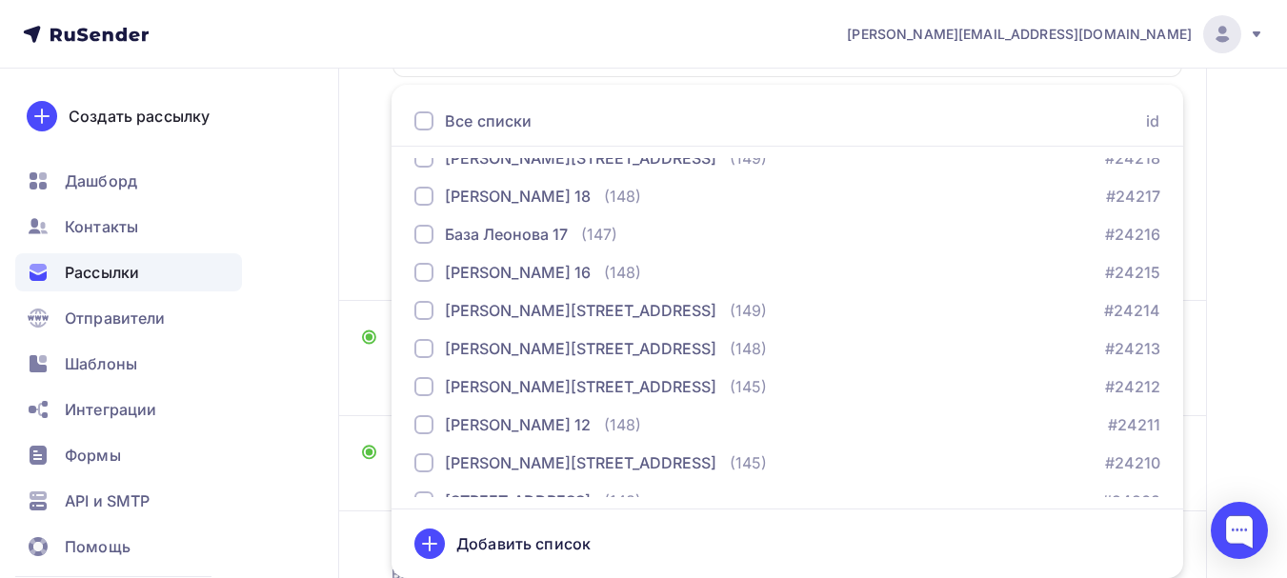
scroll to position [191, 0]
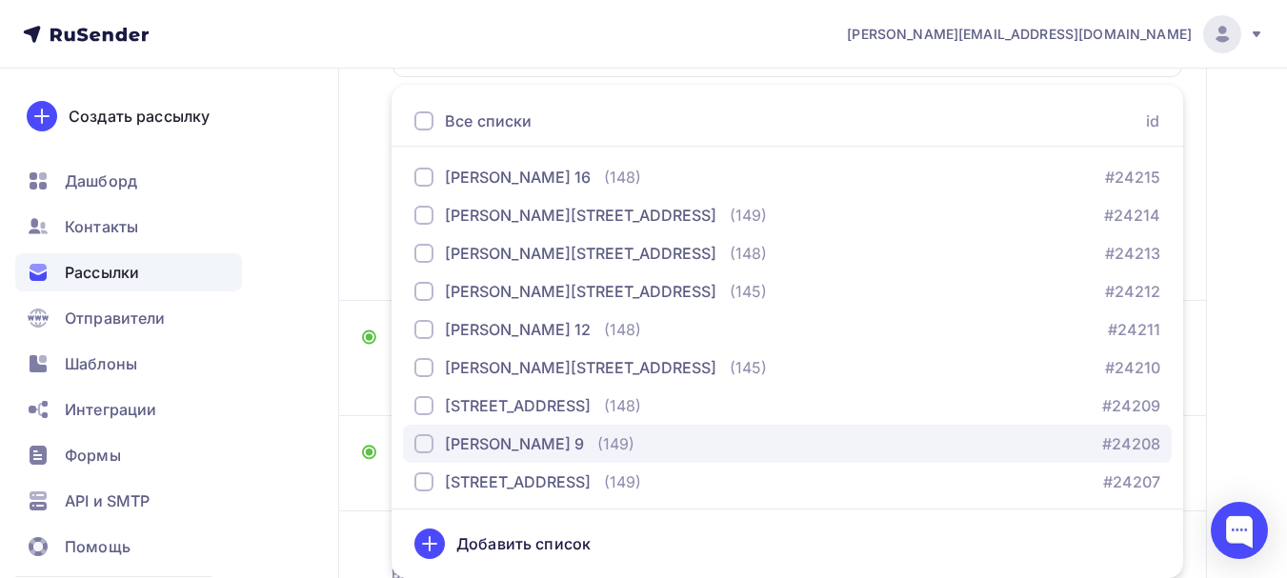
click at [540, 437] on div "База Леонова 9" at bounding box center [514, 443] width 139 height 23
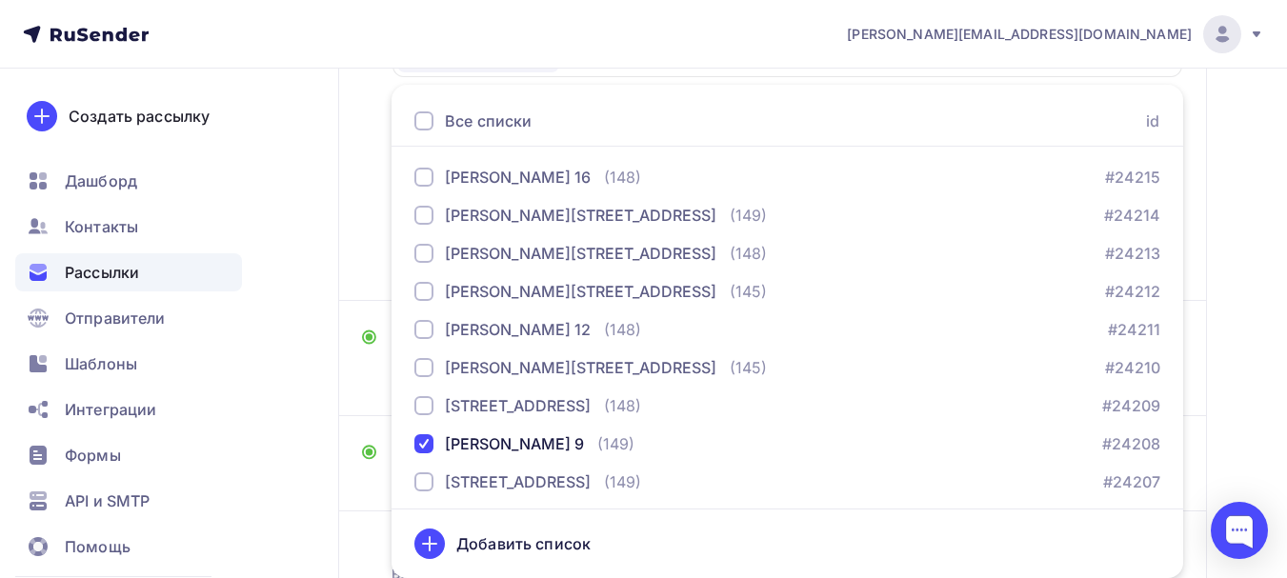
click at [293, 360] on div "Назад Naomi - БМЛ, 11.09 (9) Naomi - БМЛ, 11.09 (9) Закончить позже Переименова…" at bounding box center [643, 230] width 1287 height 1000
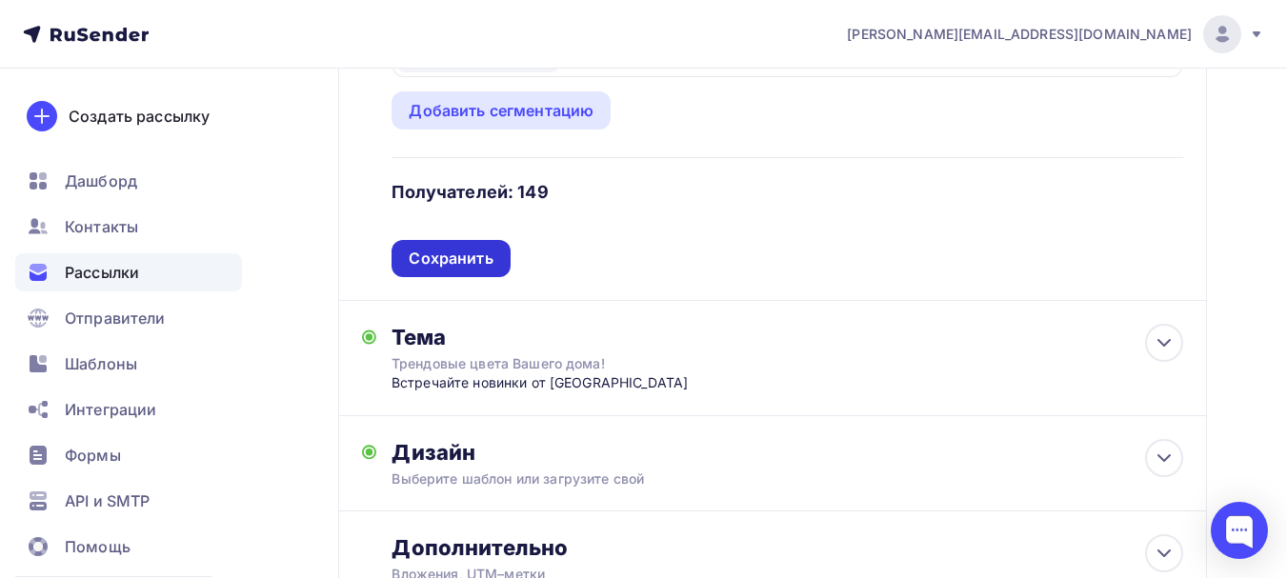
click at [483, 255] on div "Сохранить" at bounding box center [451, 259] width 84 height 22
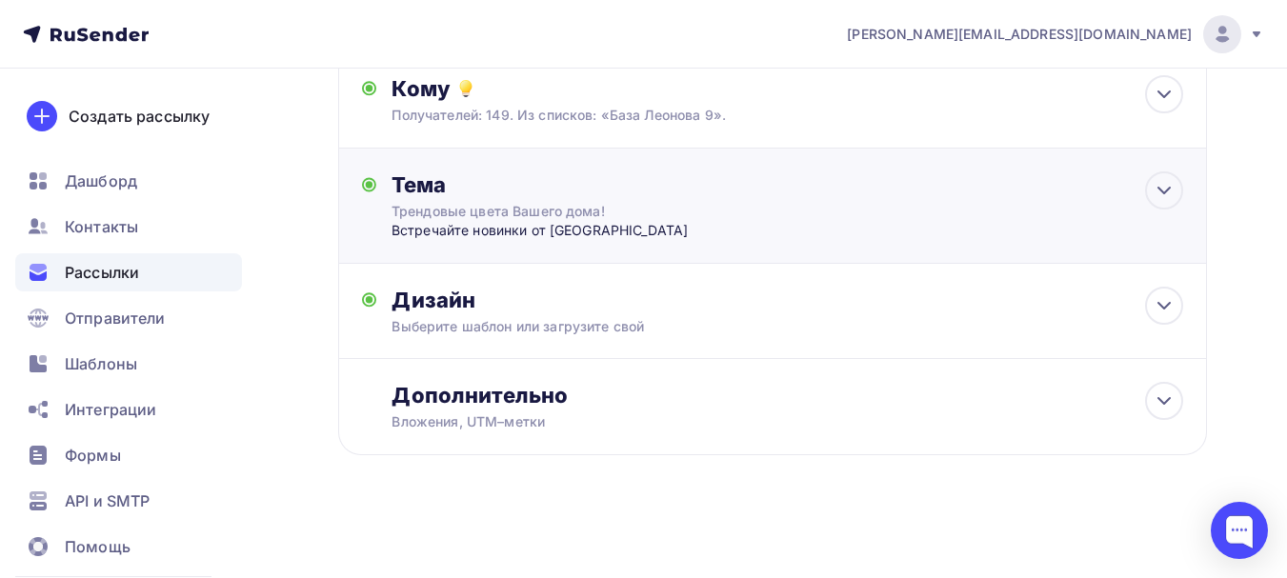
scroll to position [0, 0]
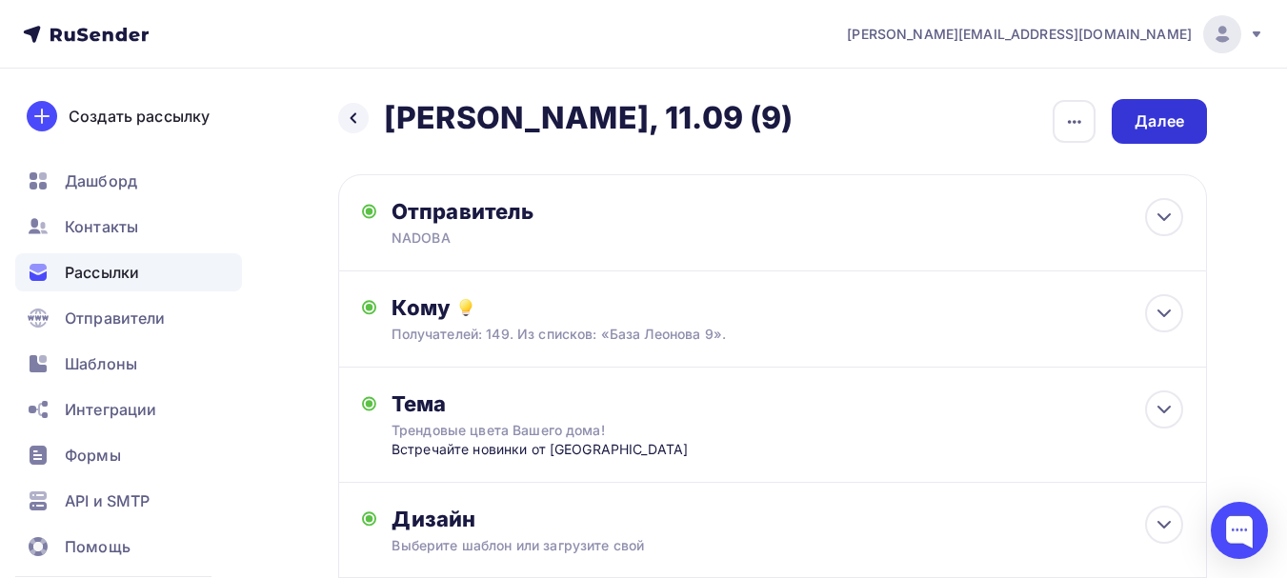
click at [1160, 112] on div "Далее" at bounding box center [1160, 122] width 50 height 22
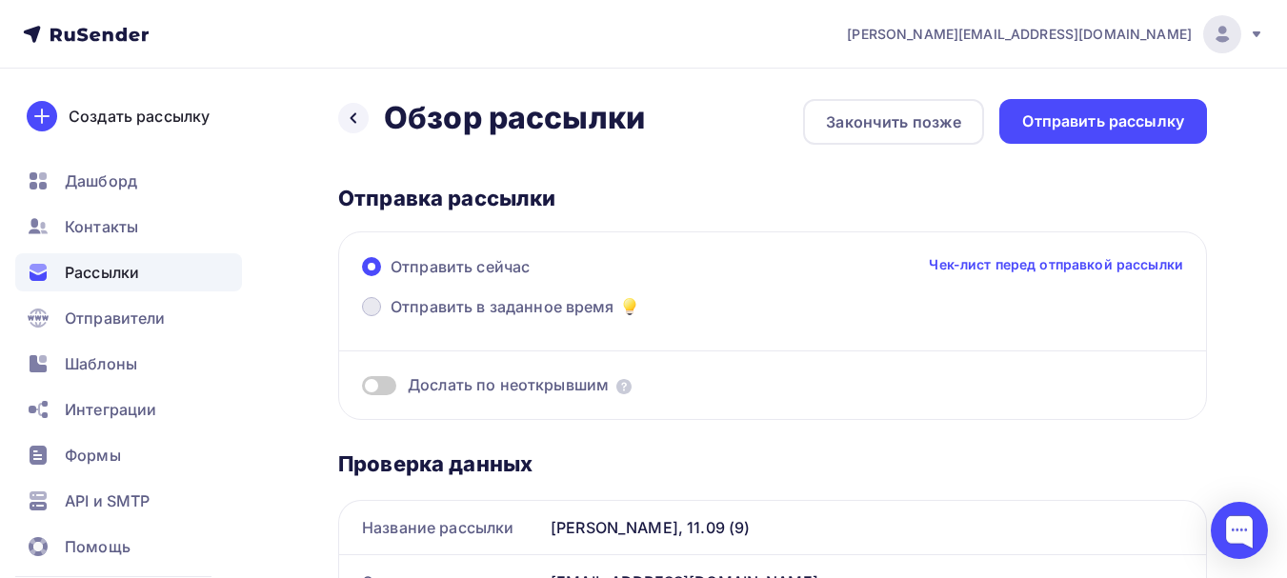
click at [481, 302] on span "Отправить в заданное время" at bounding box center [503, 306] width 224 height 23
click at [391, 318] on input "Отправить в заданное время" at bounding box center [391, 318] width 0 height 0
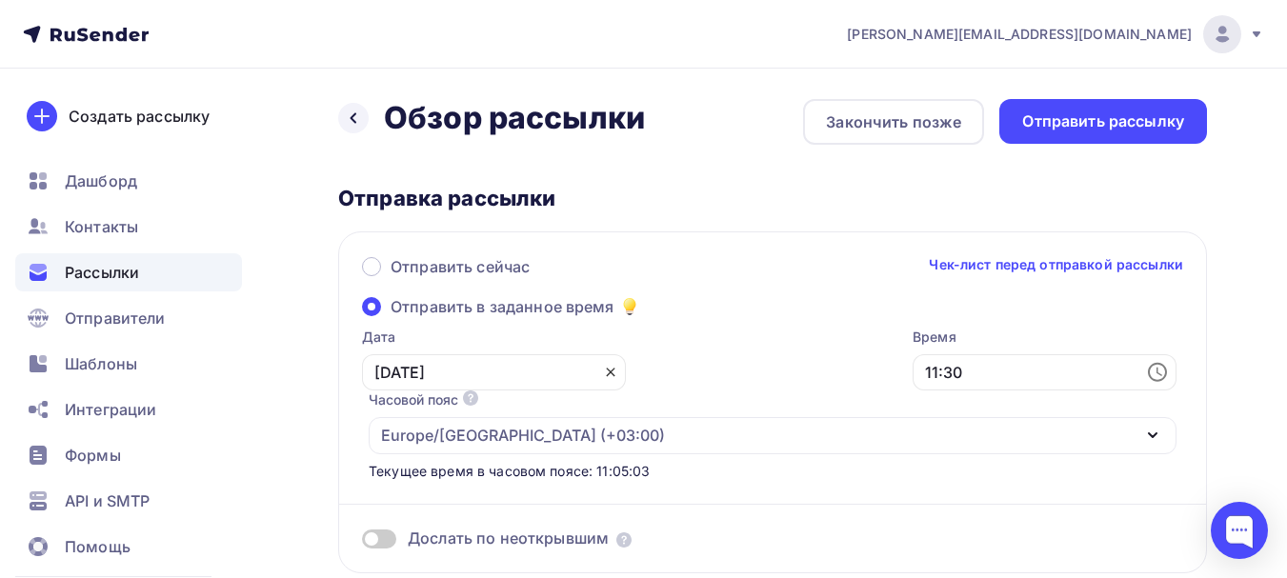
click at [603, 368] on icon at bounding box center [610, 372] width 15 height 15
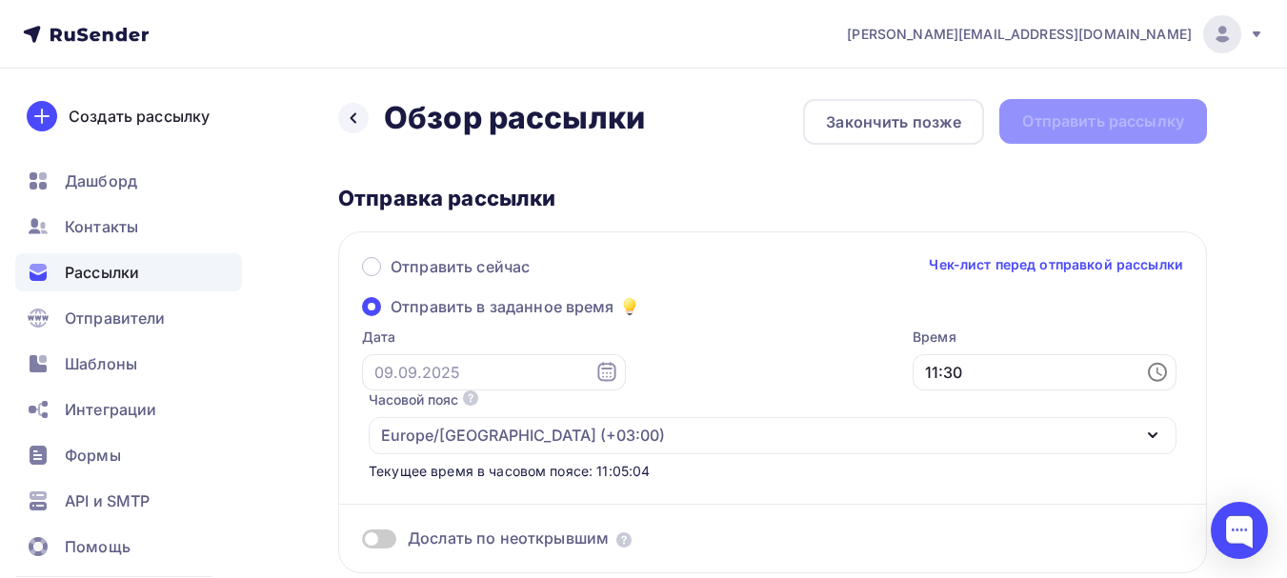
click at [595, 372] on icon at bounding box center [606, 372] width 23 height 23
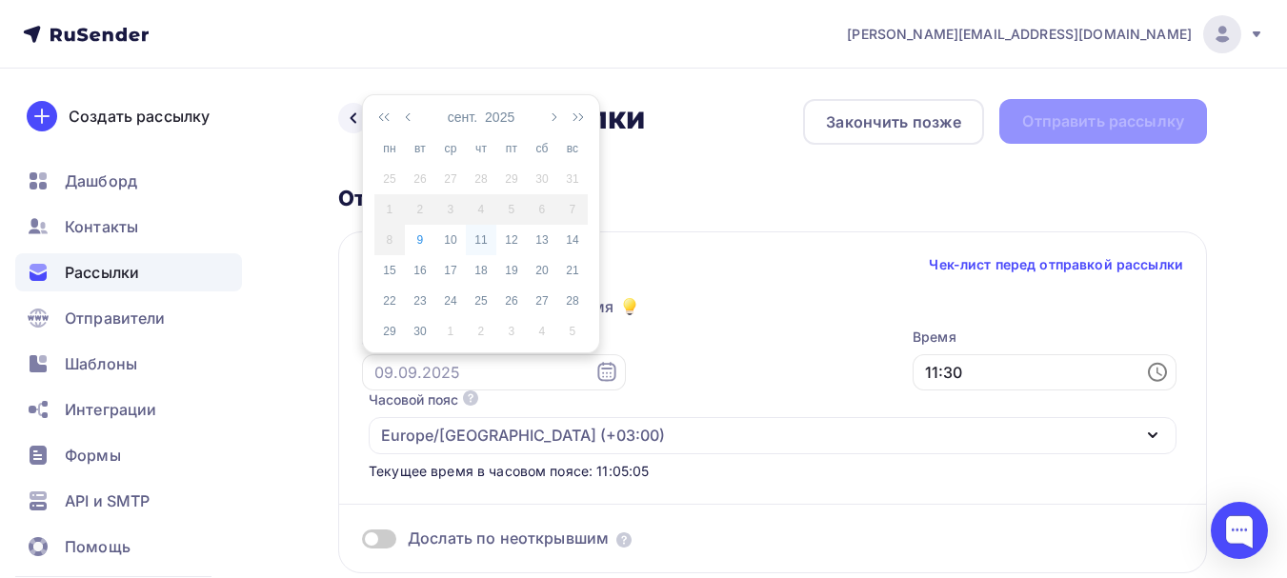
click at [473, 232] on div "11" at bounding box center [481, 239] width 30 height 17
type input "11.09.2025"
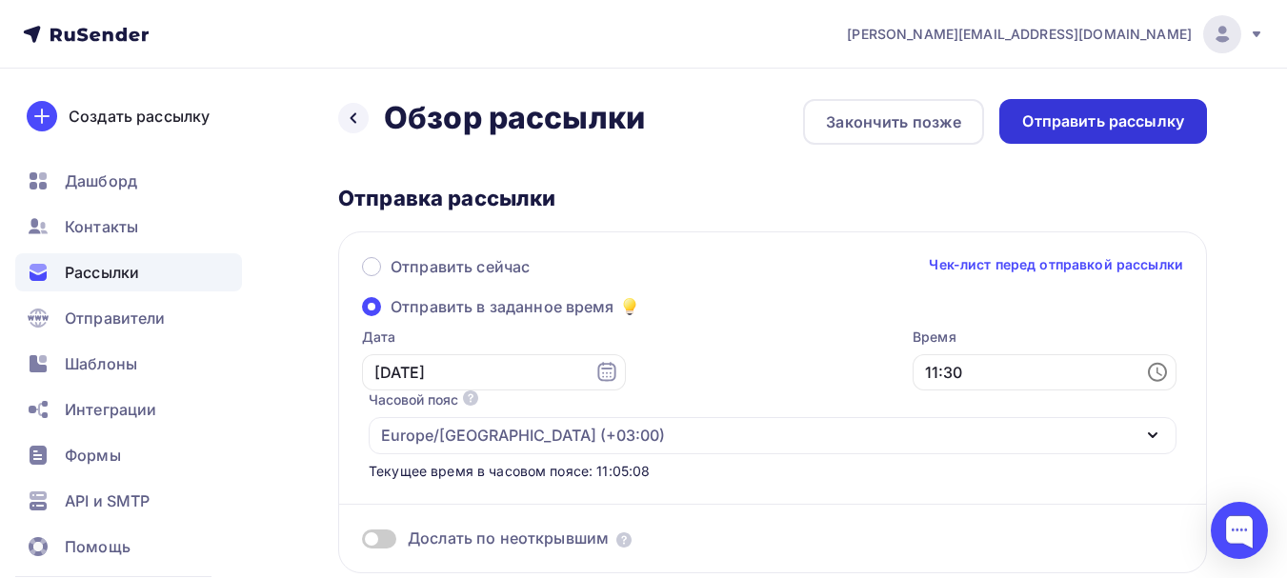
click at [1118, 126] on div "Отправить рассылку" at bounding box center [1103, 122] width 162 height 22
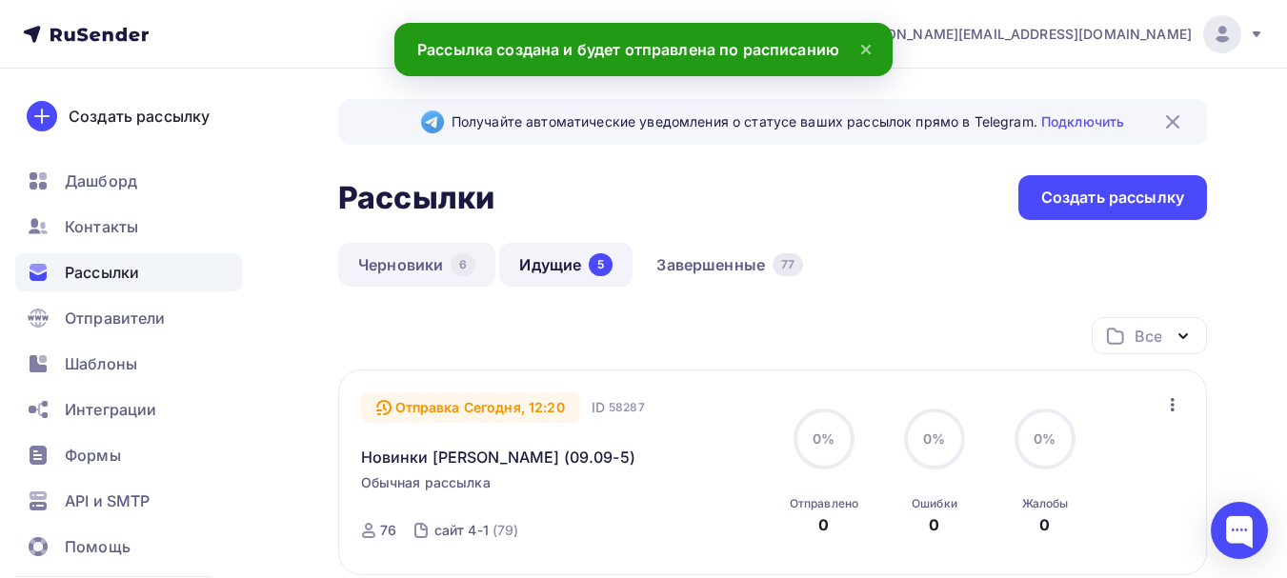
click at [409, 274] on link "Черновики 6" at bounding box center [416, 265] width 157 height 44
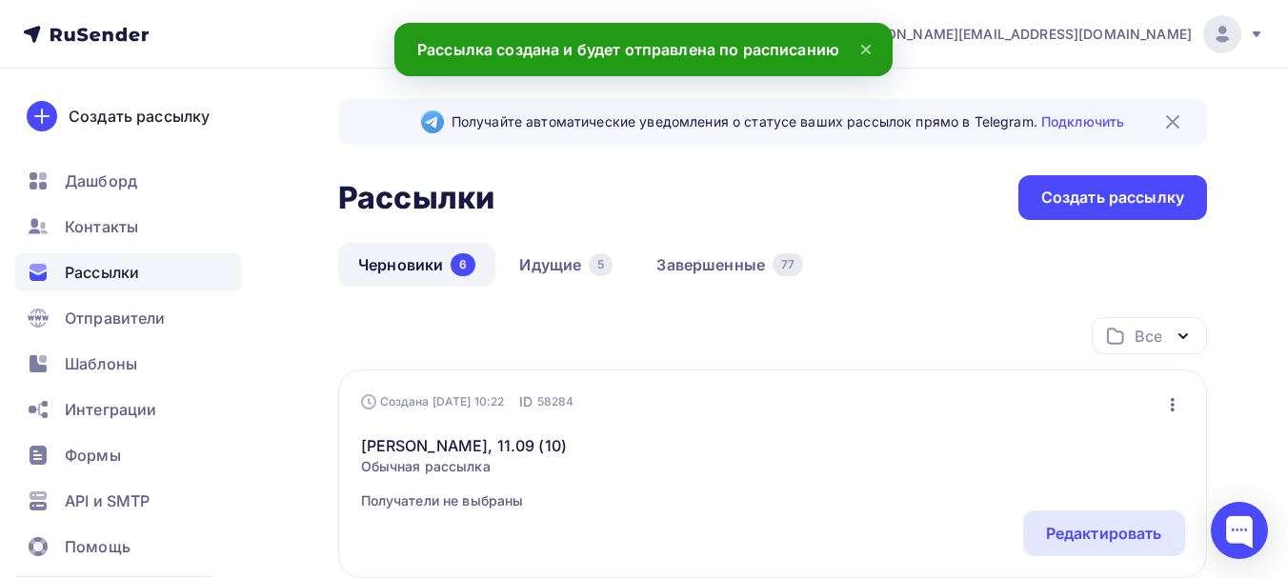
scroll to position [95, 0]
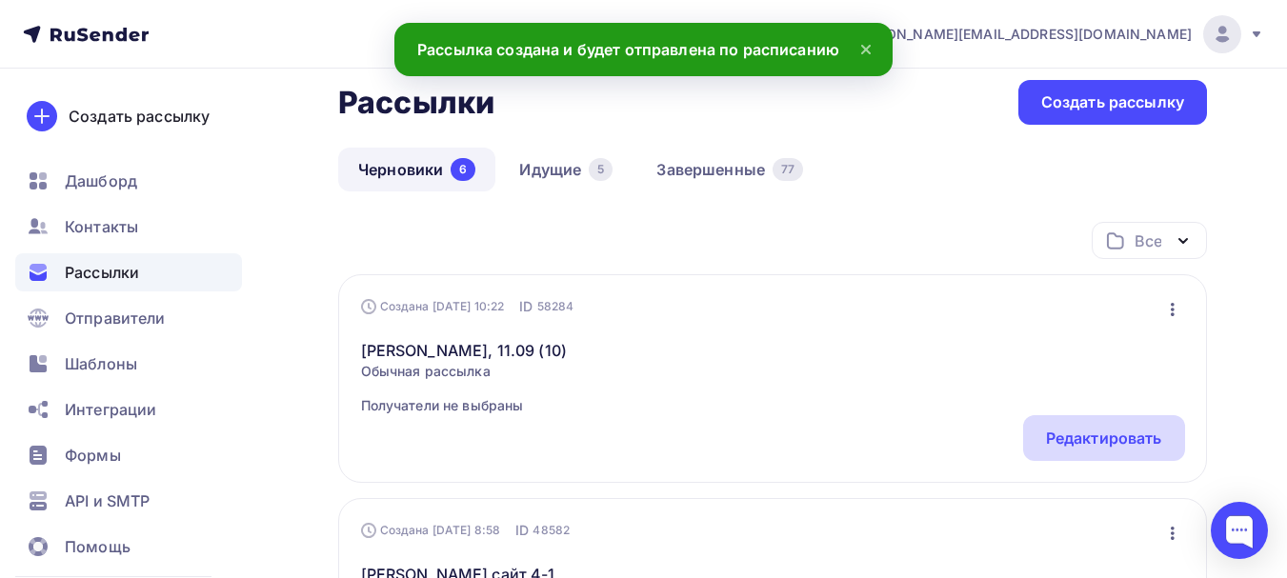
click at [1068, 435] on div "Редактировать" at bounding box center [1104, 438] width 116 height 23
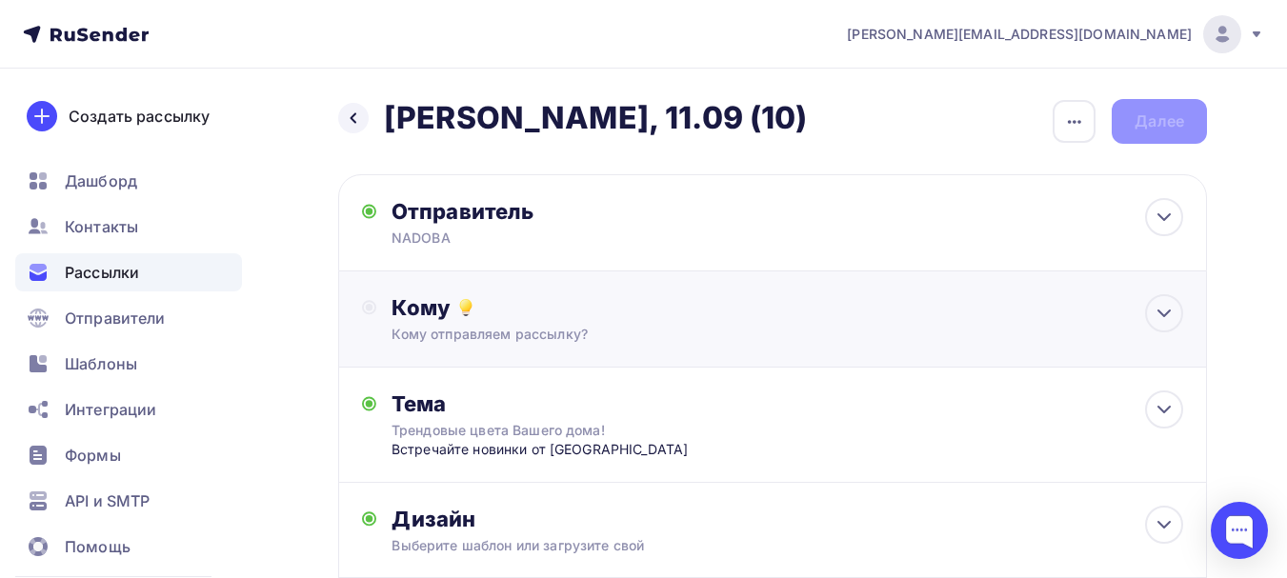
click at [587, 316] on div "Кому" at bounding box center [788, 307] width 792 height 27
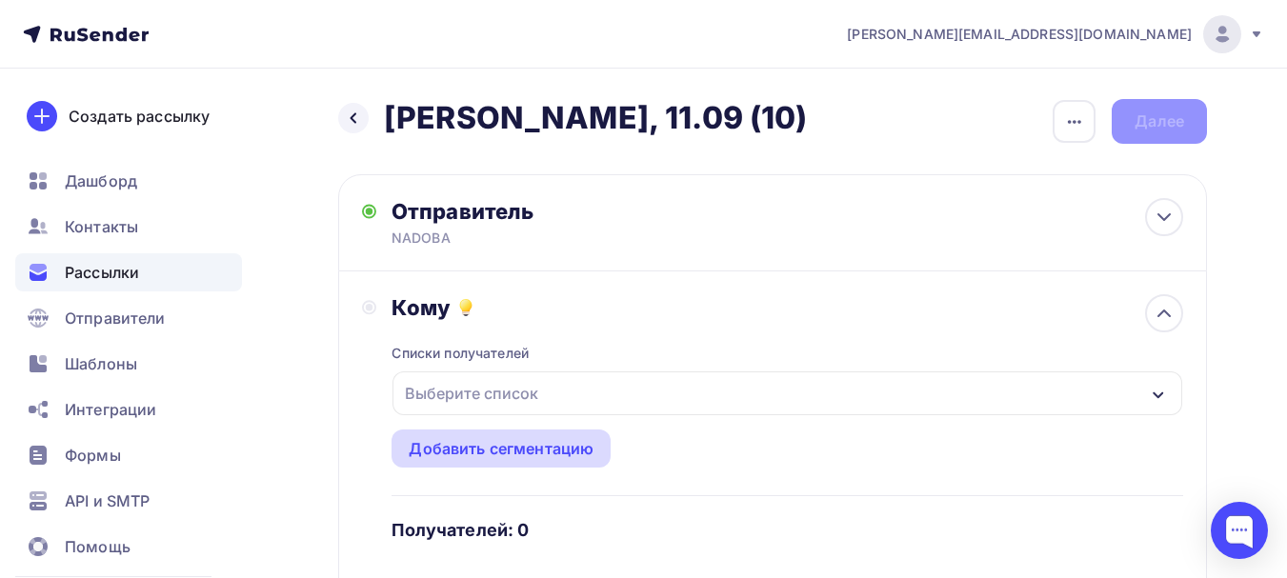
click at [513, 452] on div "Добавить сегментацию" at bounding box center [501, 448] width 185 height 23
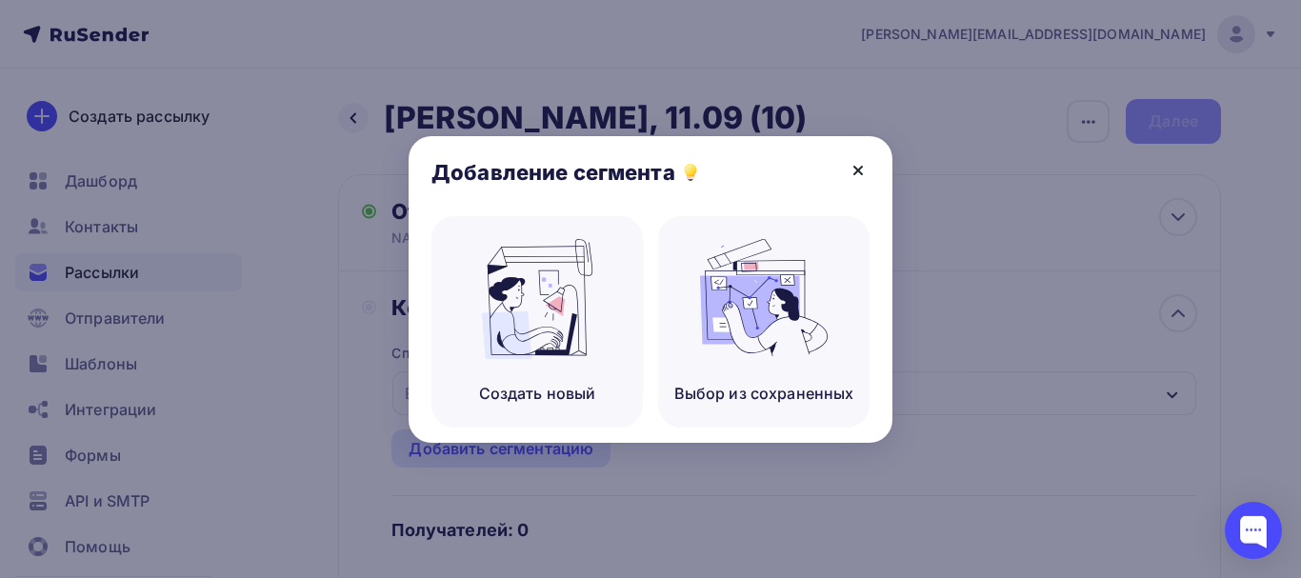
click at [860, 162] on icon at bounding box center [858, 170] width 23 height 23
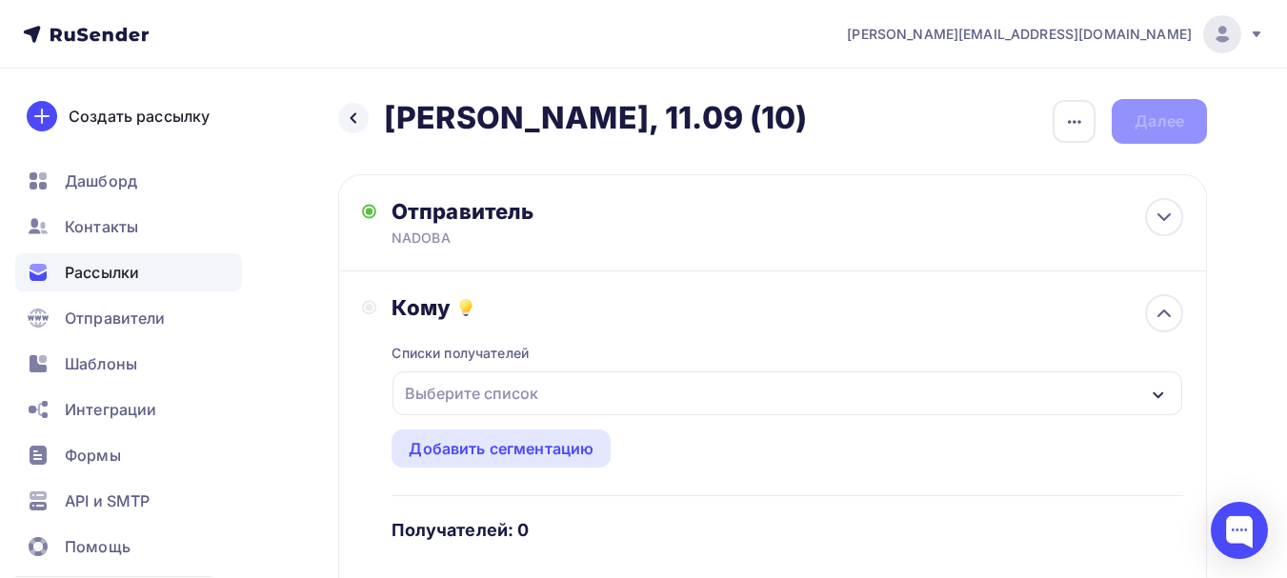
click at [521, 399] on div "Выберите список" at bounding box center [471, 393] width 149 height 34
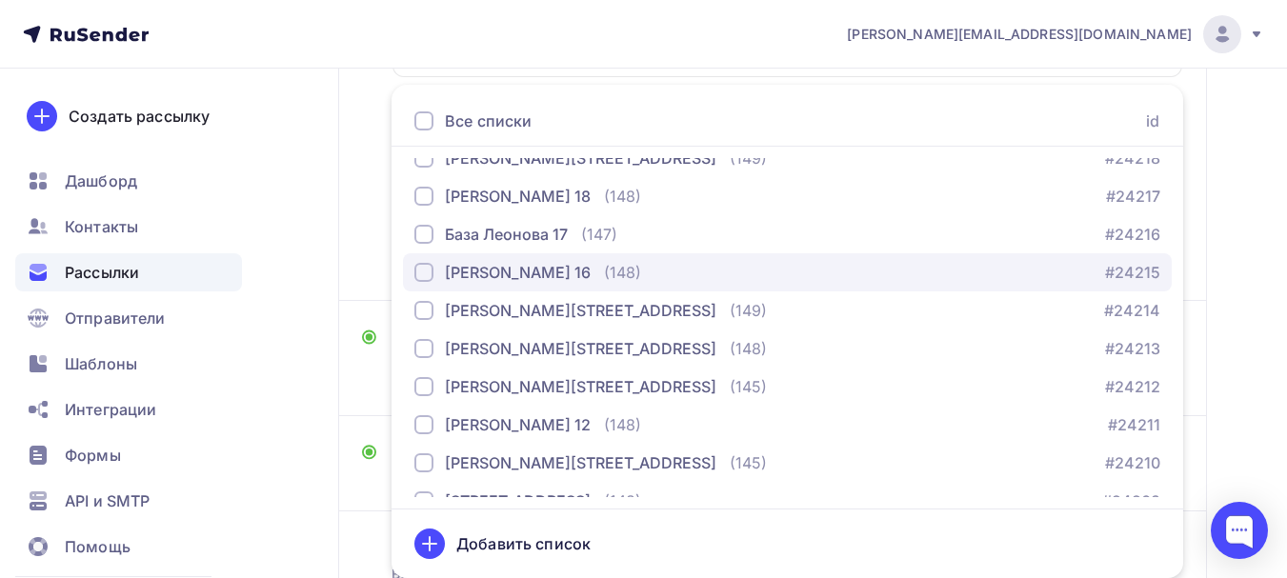
scroll to position [191, 0]
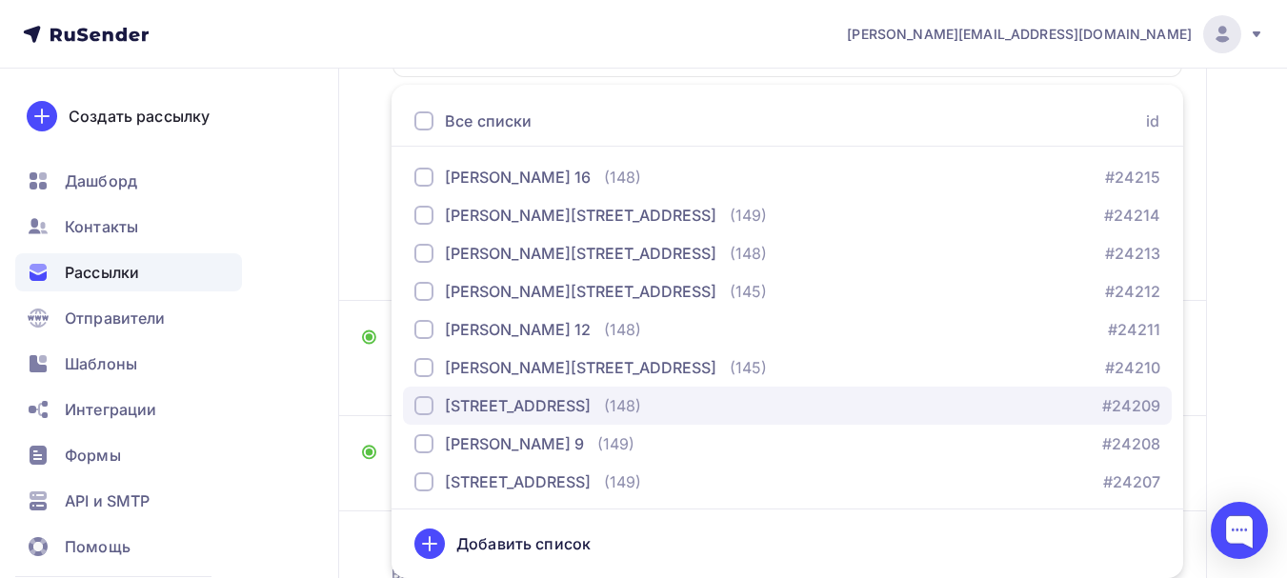
click at [536, 410] on div "База Леонова 10" at bounding box center [518, 405] width 146 height 23
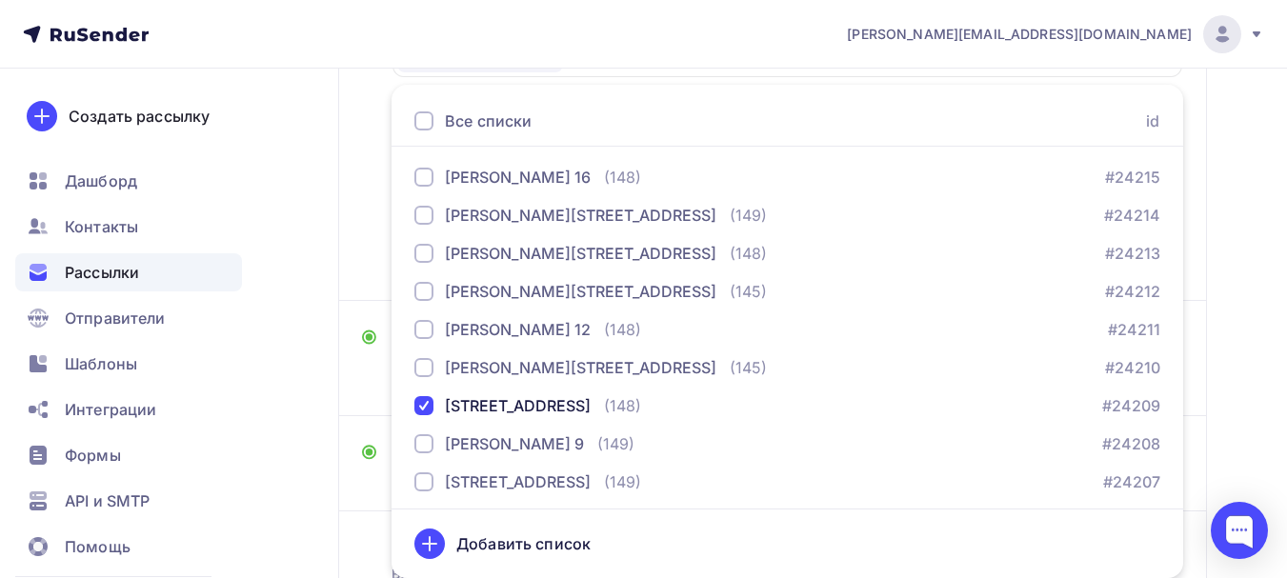
click at [326, 373] on div "Назад Naomi - БМЛ, 11.09 (10) Naomi - БМЛ, 11.09 (10) Закончить позже Переимено…" at bounding box center [643, 230] width 1287 height 1000
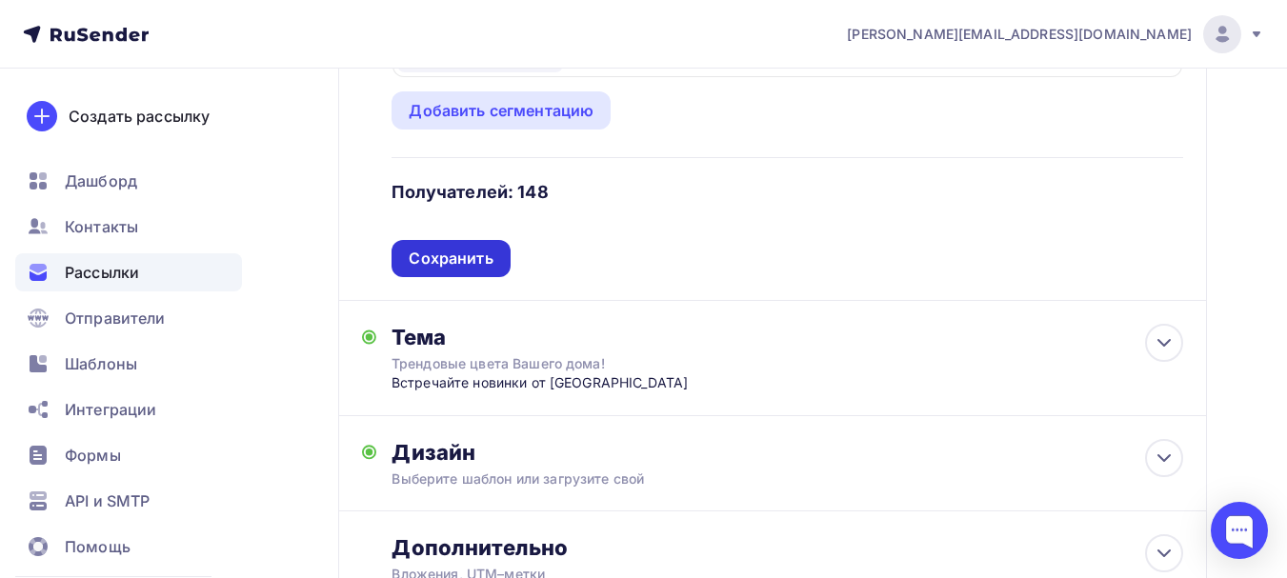
click at [466, 254] on div "Сохранить" at bounding box center [451, 259] width 84 height 22
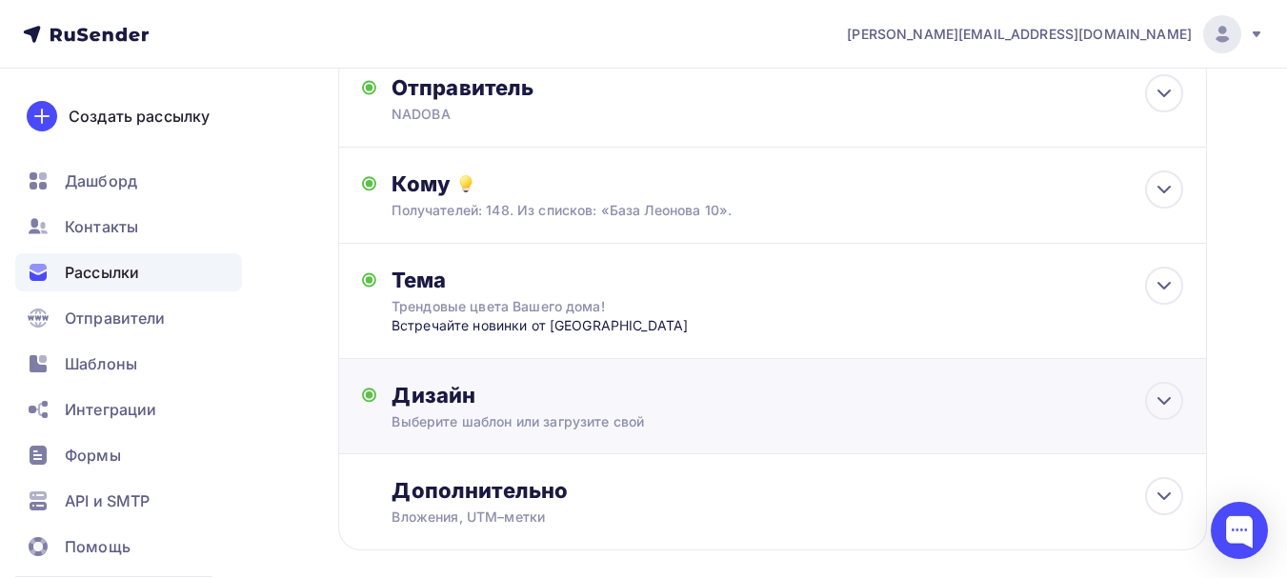
scroll to position [0, 0]
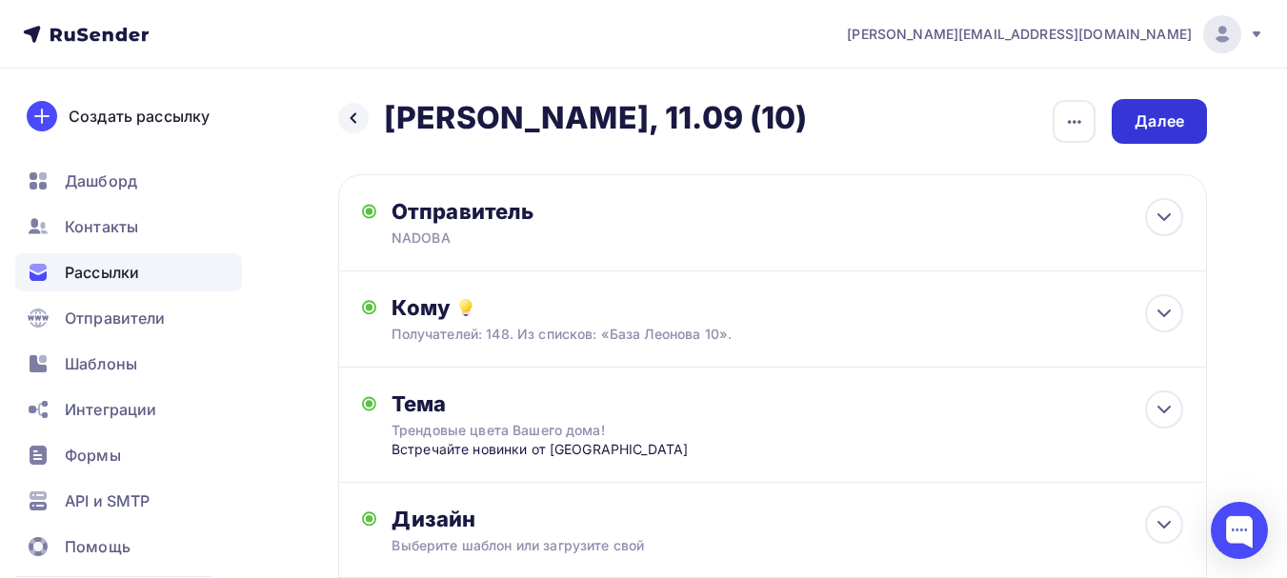
click at [1184, 119] on div "Далее" at bounding box center [1159, 121] width 95 height 45
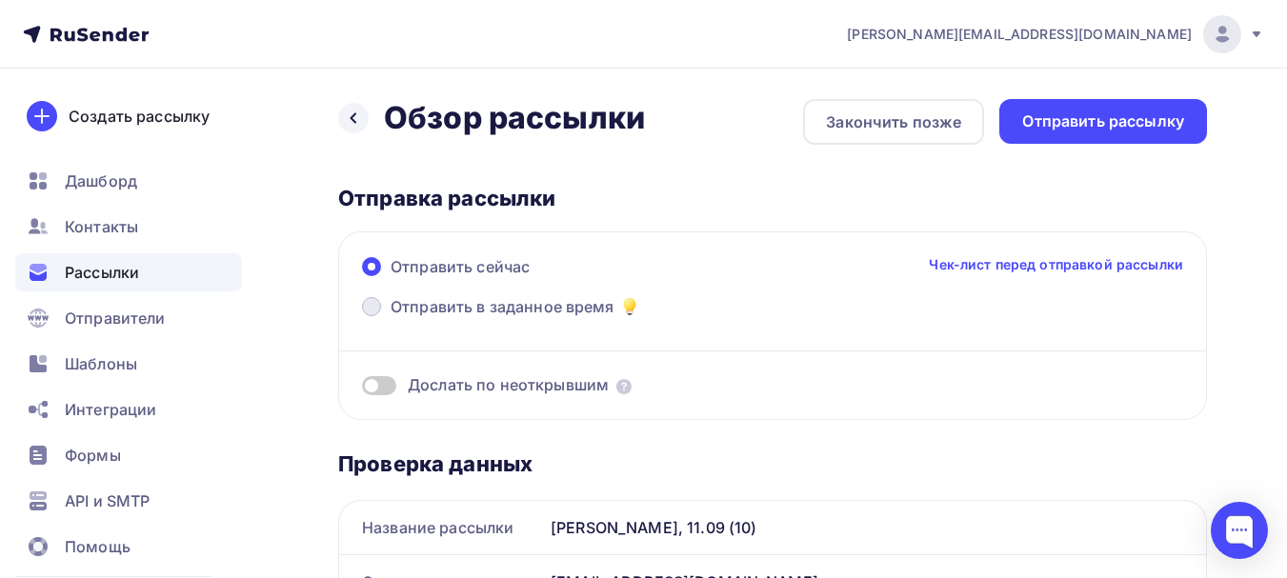
click at [495, 297] on span "Отправить в заданное время" at bounding box center [503, 306] width 224 height 23
click at [391, 318] on input "Отправить в заданное время" at bounding box center [391, 318] width 0 height 0
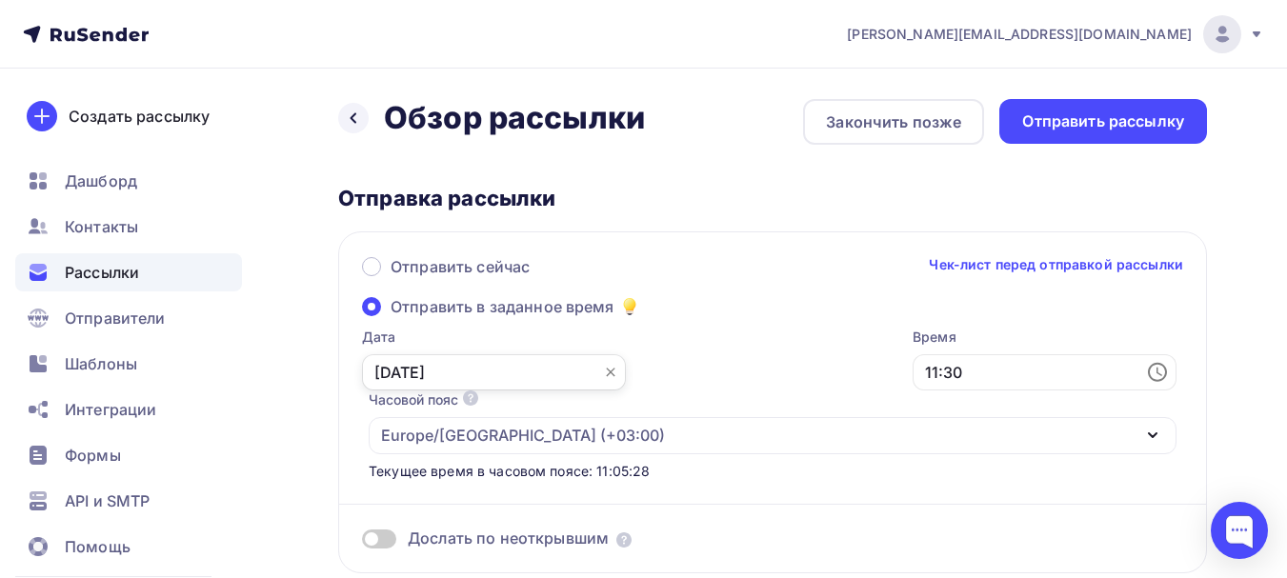
click at [561, 372] on input "09.09.2025" at bounding box center [494, 372] width 264 height 36
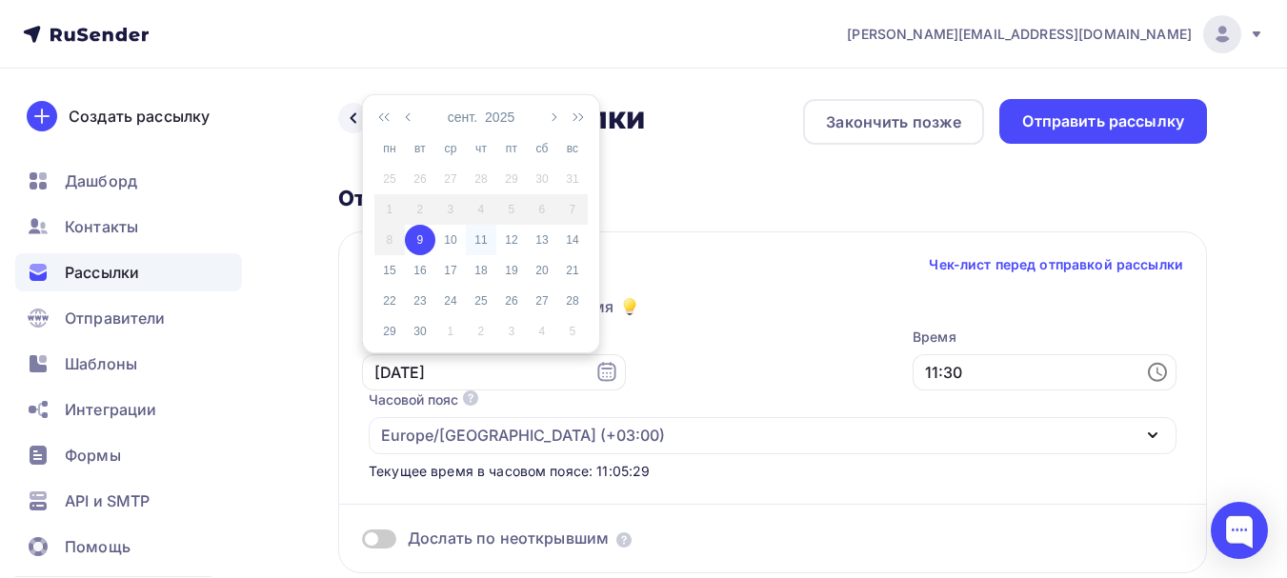
click at [482, 246] on div "11" at bounding box center [481, 239] width 30 height 17
type input "11.09.2025"
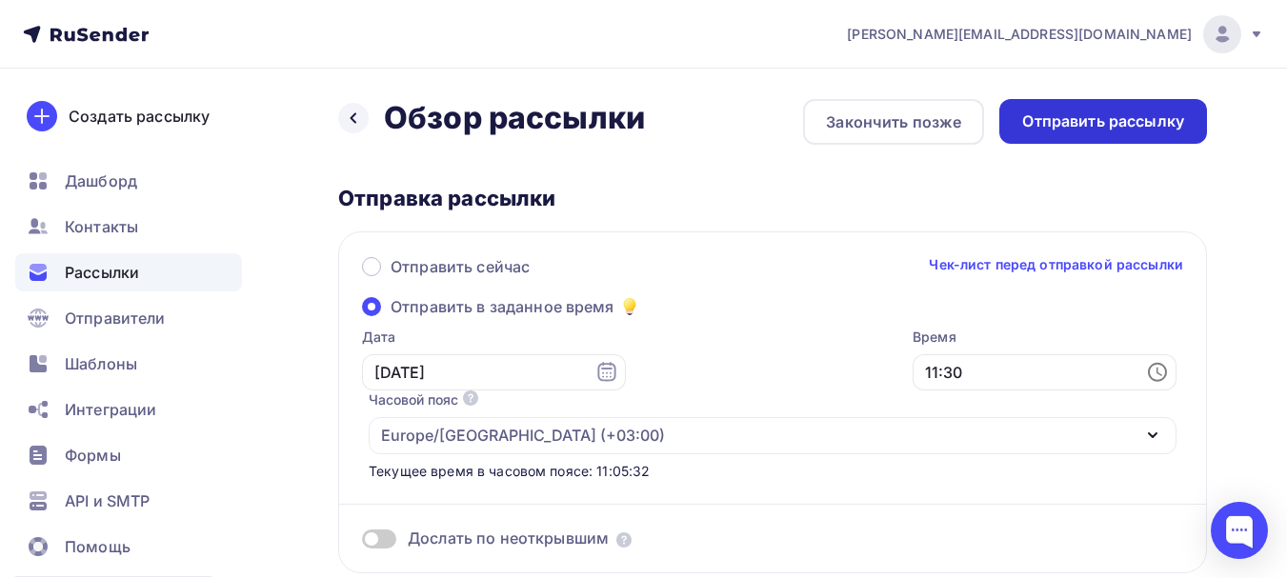
click at [1147, 115] on div "Отправить рассылку" at bounding box center [1103, 122] width 162 height 22
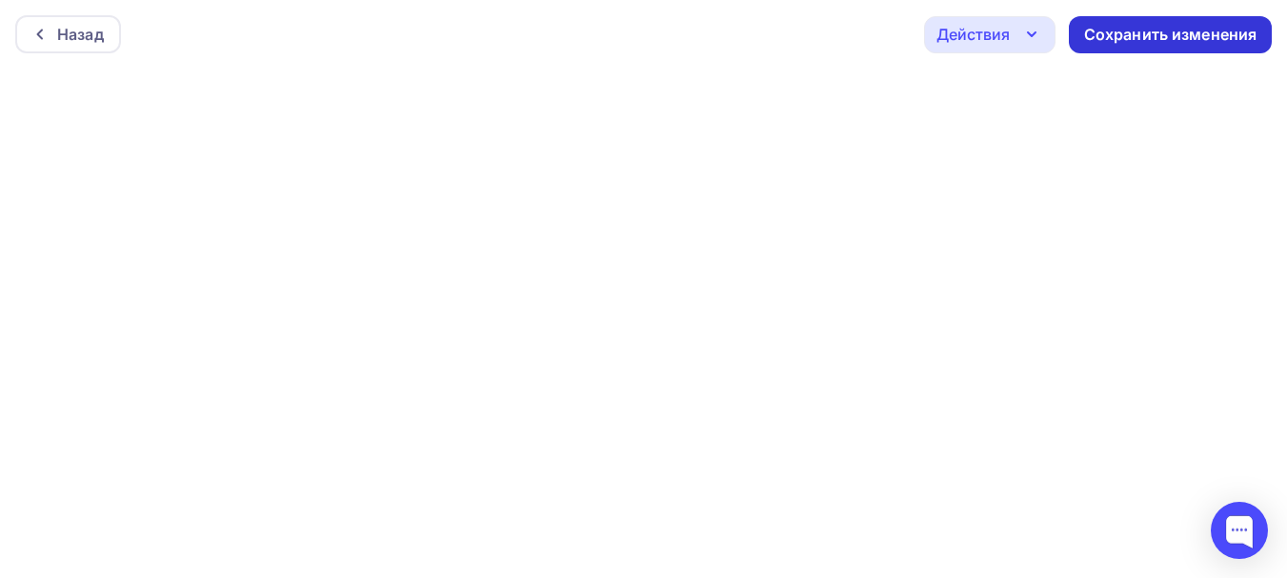
click at [1132, 22] on div "Сохранить изменения" at bounding box center [1170, 34] width 203 height 37
